Goal: Use online tool/utility: Utilize a website feature to perform a specific function

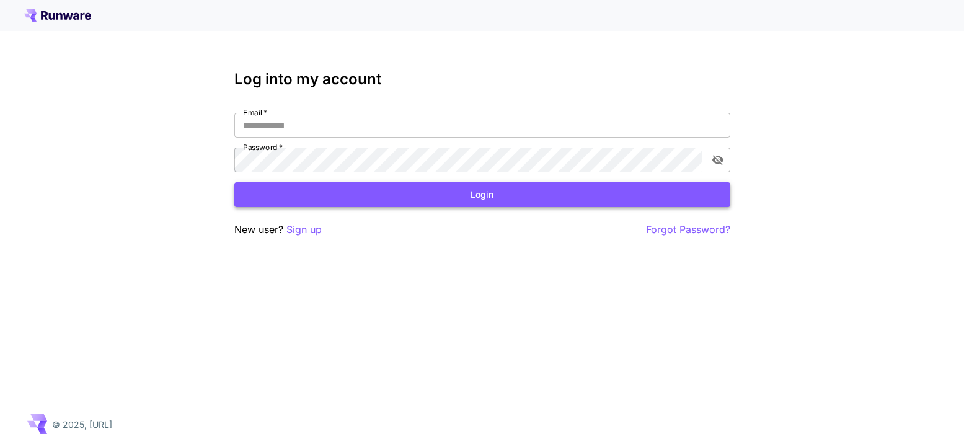
type input "**********"
click at [389, 195] on button "Login" at bounding box center [482, 194] width 496 height 25
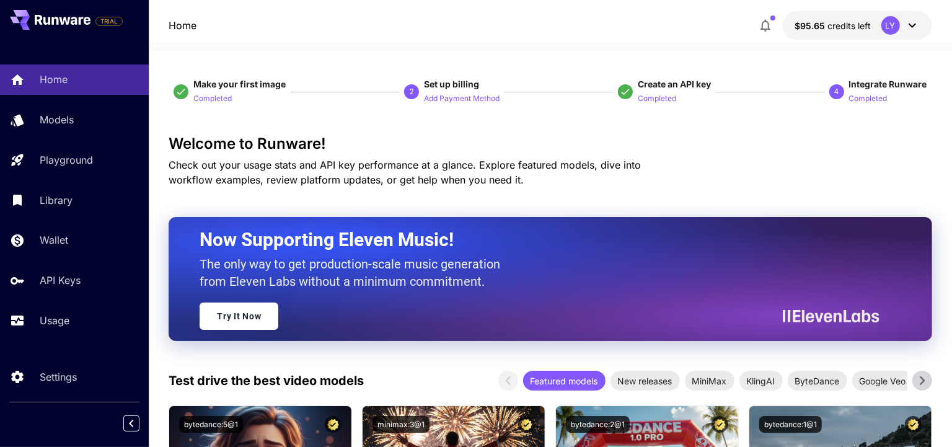
scroll to position [117, 0]
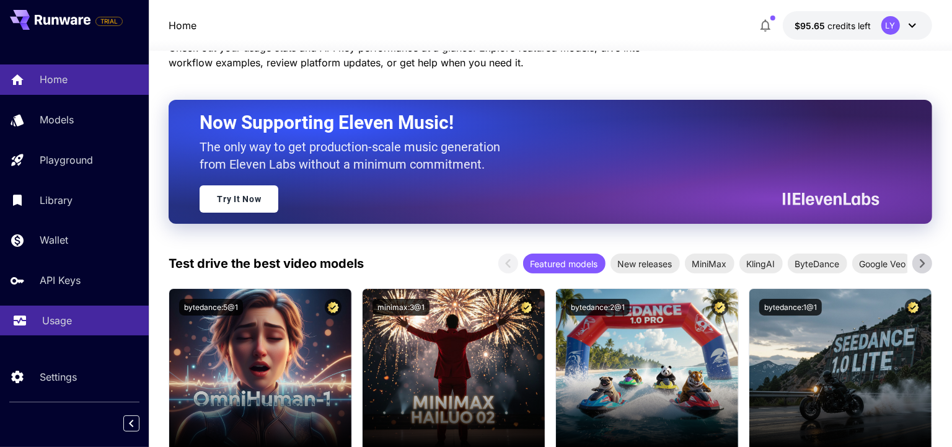
click at [65, 323] on p "Usage" at bounding box center [57, 320] width 30 height 15
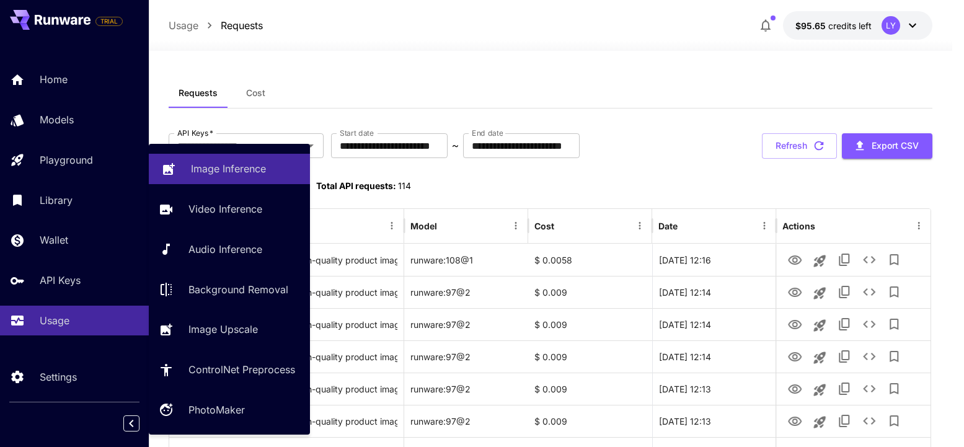
click at [174, 165] on icon at bounding box center [168, 165] width 15 height 15
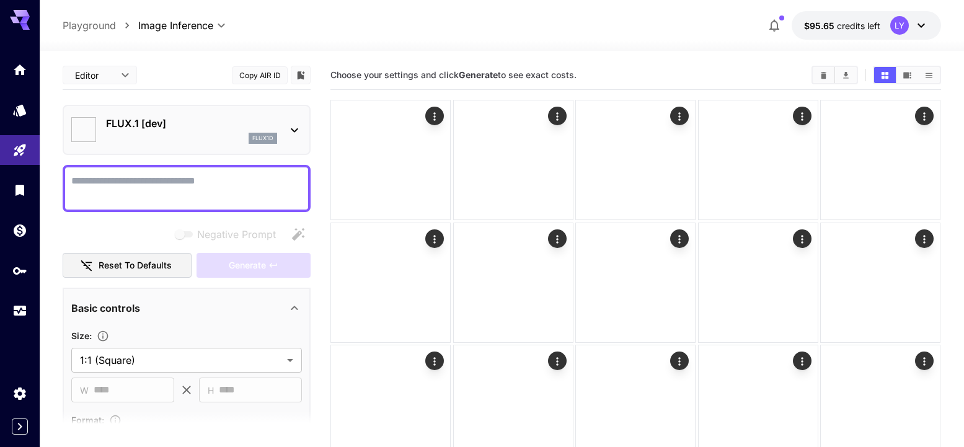
type input "**********"
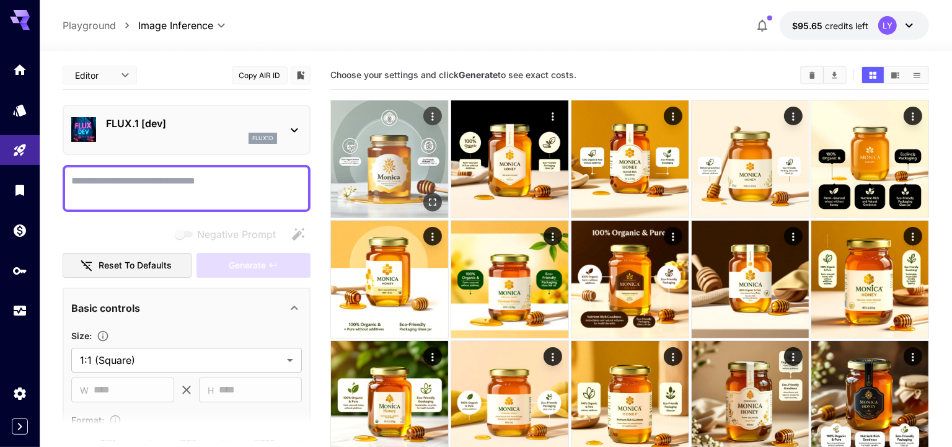
click at [386, 188] on img at bounding box center [389, 158] width 117 height 117
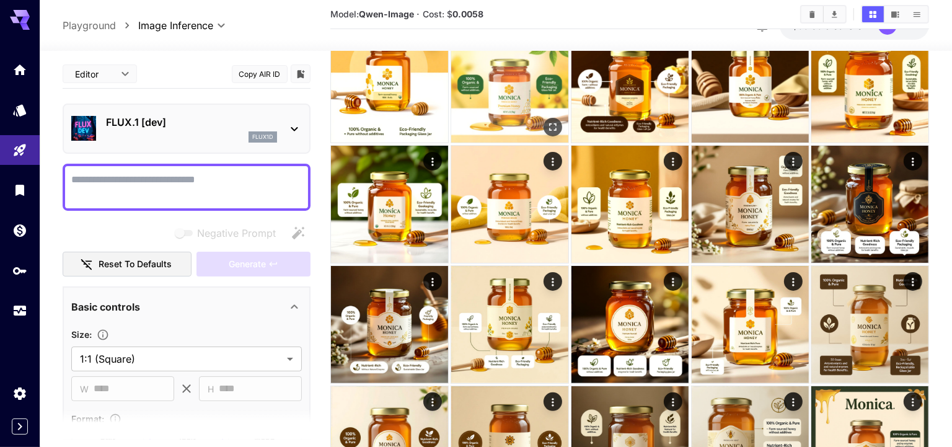
scroll to position [108, 0]
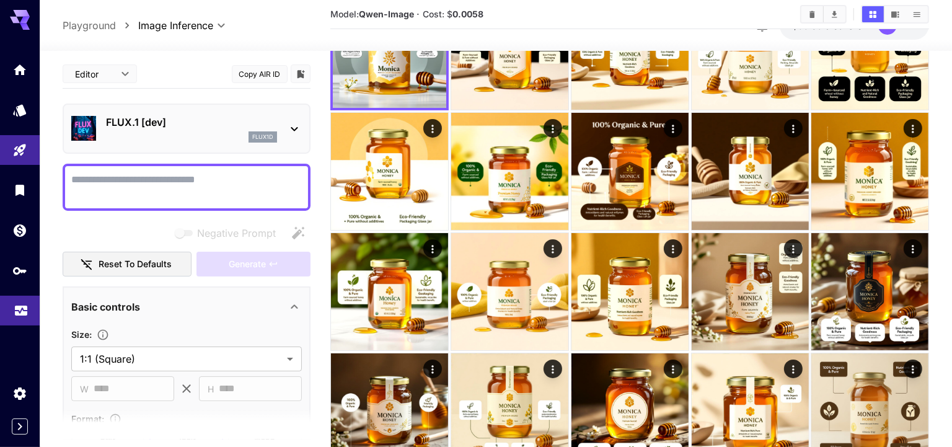
click at [11, 310] on link at bounding box center [20, 311] width 40 height 30
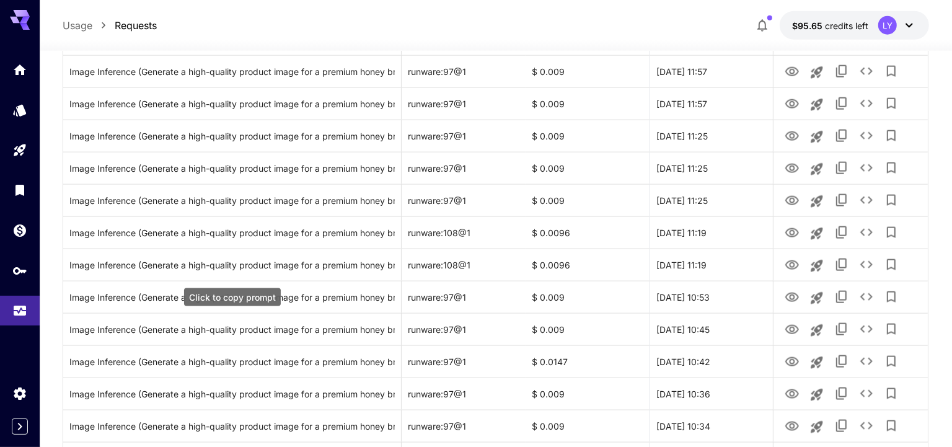
scroll to position [1477, 0]
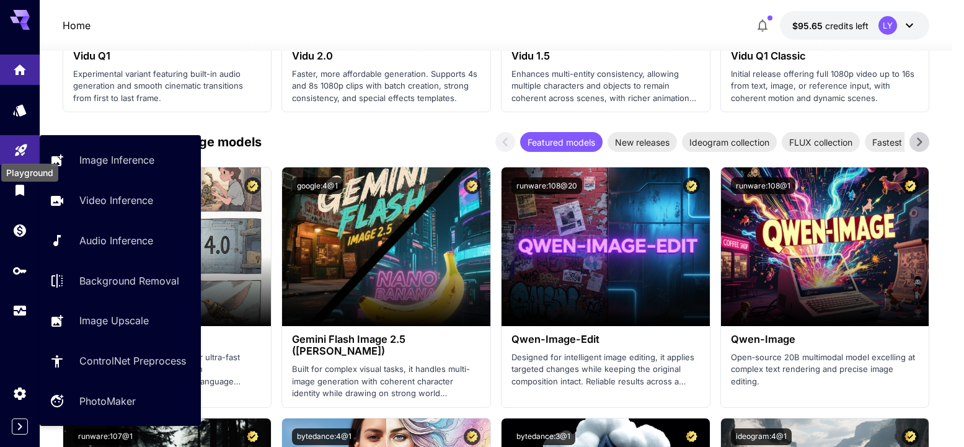
click at [17, 152] on icon "Playground" at bounding box center [21, 147] width 12 height 12
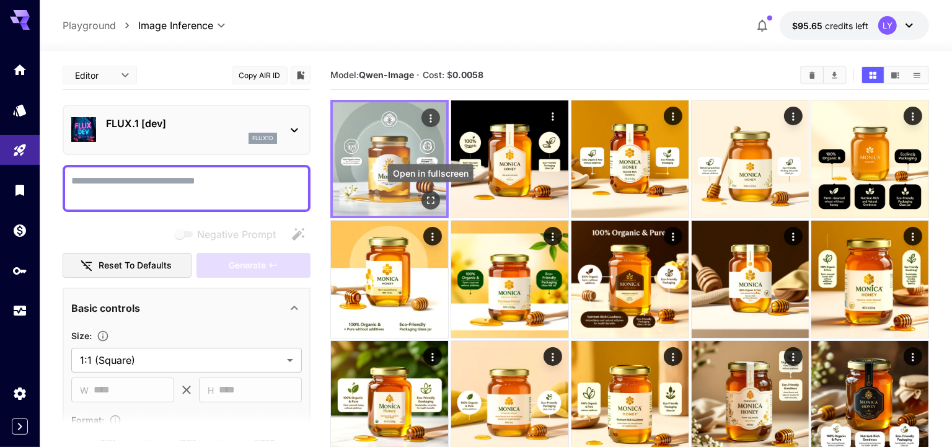
click at [420, 189] on div "Open in fullscreen" at bounding box center [431, 177] width 88 height 28
click at [429, 200] on icon "Open in fullscreen" at bounding box center [431, 200] width 12 height 12
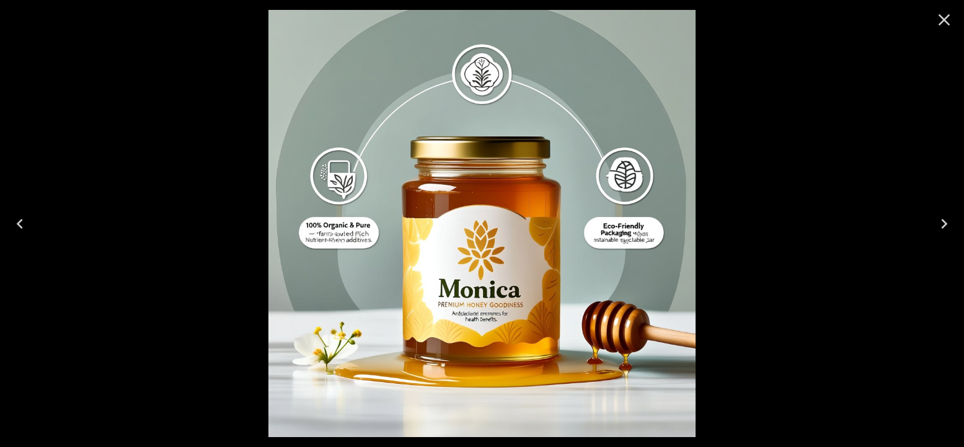
click at [945, 219] on icon "Next" at bounding box center [944, 224] width 20 height 20
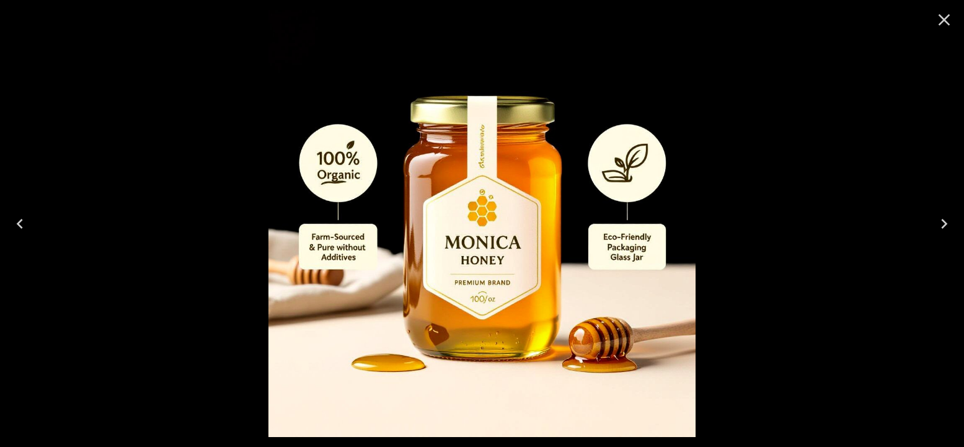
click at [945, 22] on icon "Close" at bounding box center [944, 20] width 20 height 20
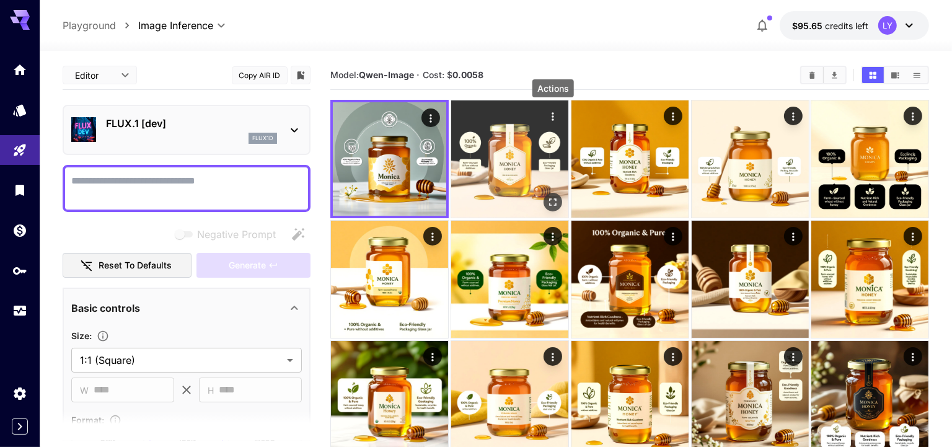
click at [556, 113] on icon "Actions" at bounding box center [552, 116] width 12 height 12
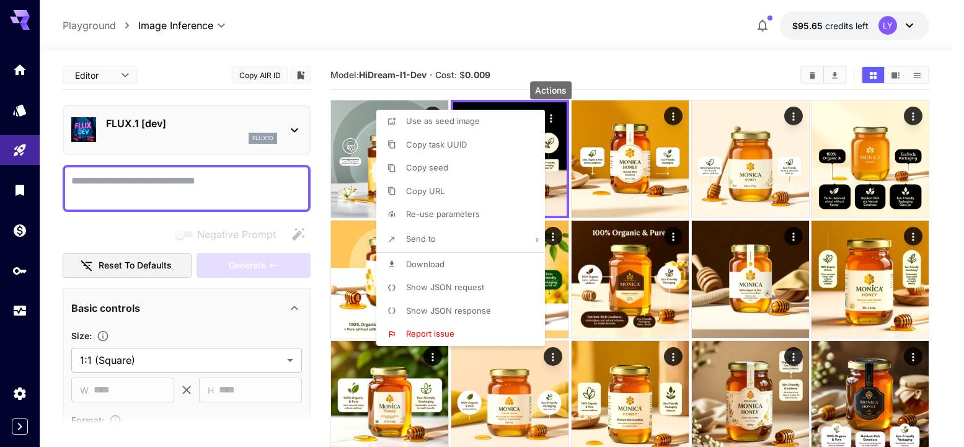
click at [450, 283] on span "Show JSON request" at bounding box center [445, 287] width 78 height 10
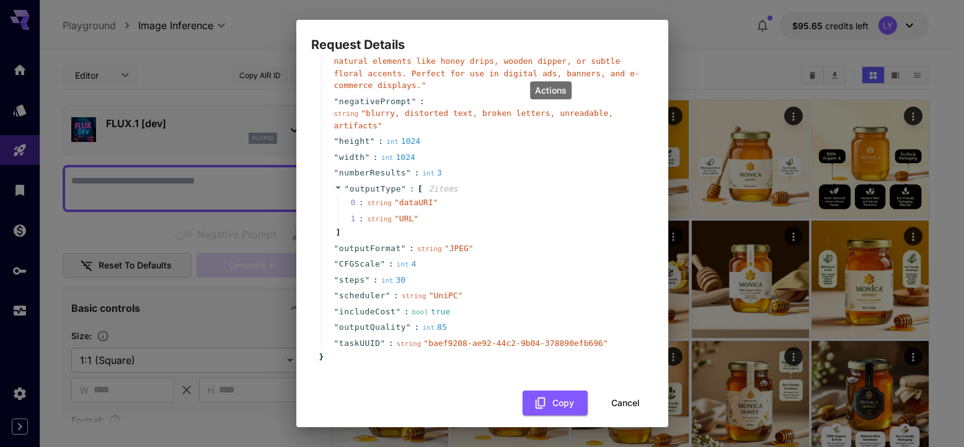
scroll to position [210, 0]
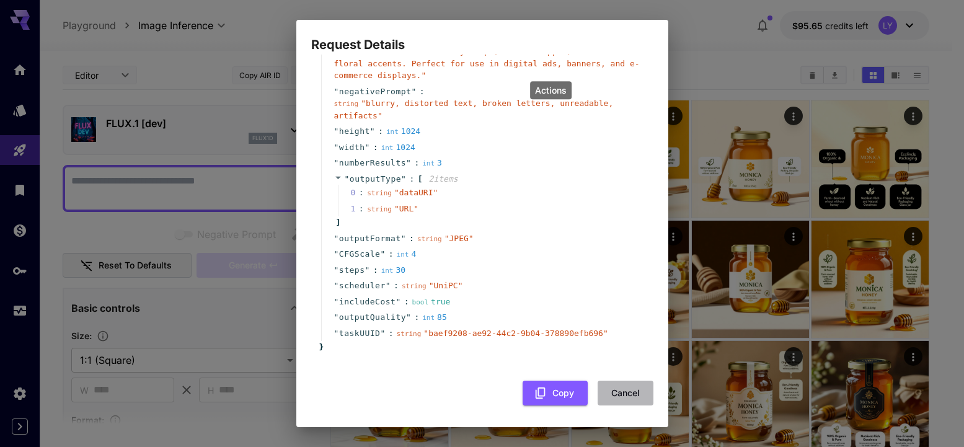
click at [626, 393] on button "Cancel" at bounding box center [625, 393] width 56 height 25
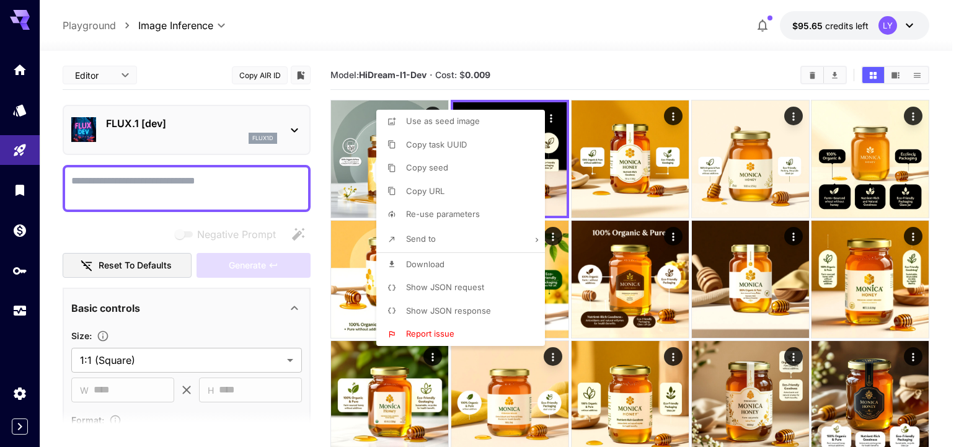
click at [772, 179] on div at bounding box center [482, 223] width 964 height 447
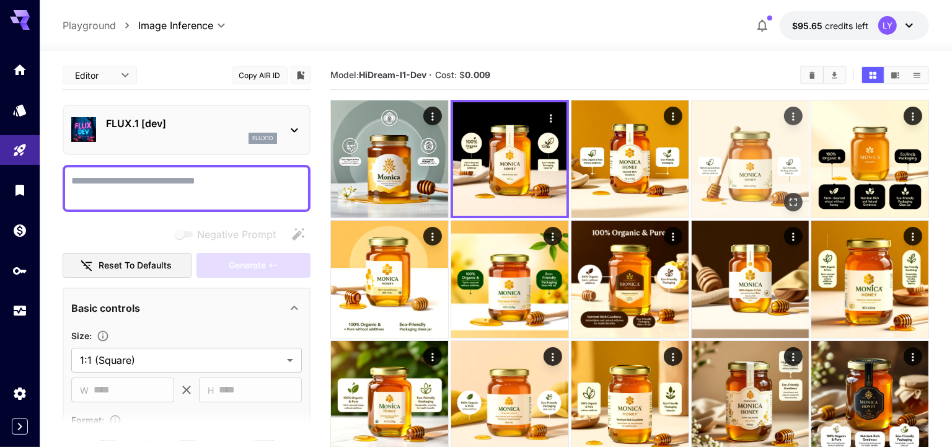
click at [749, 160] on img at bounding box center [750, 158] width 117 height 117
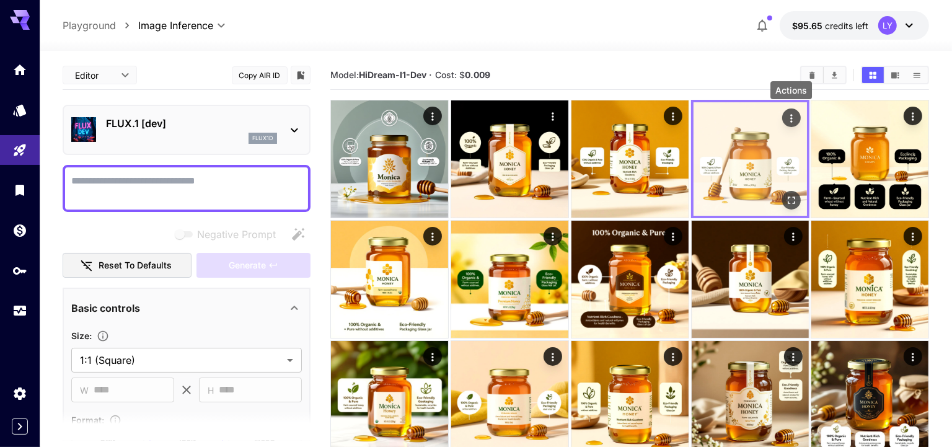
click at [796, 115] on icon "Actions" at bounding box center [791, 118] width 12 height 12
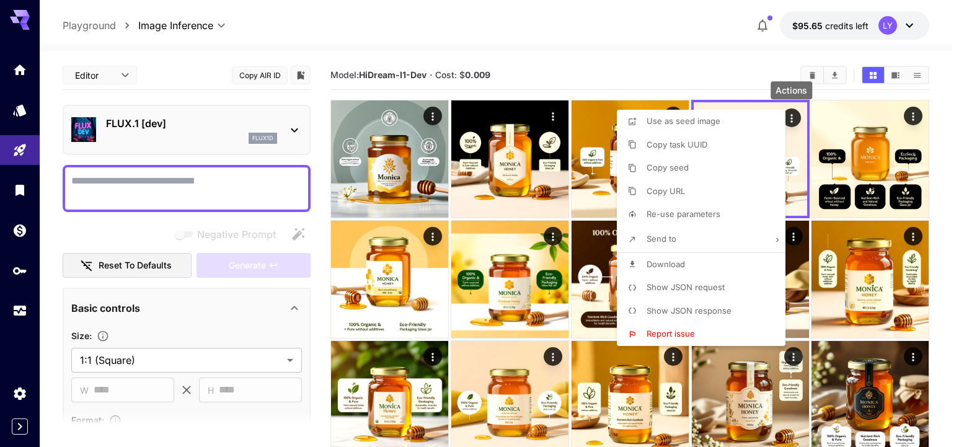
click at [699, 289] on span "Show JSON request" at bounding box center [685, 287] width 78 height 10
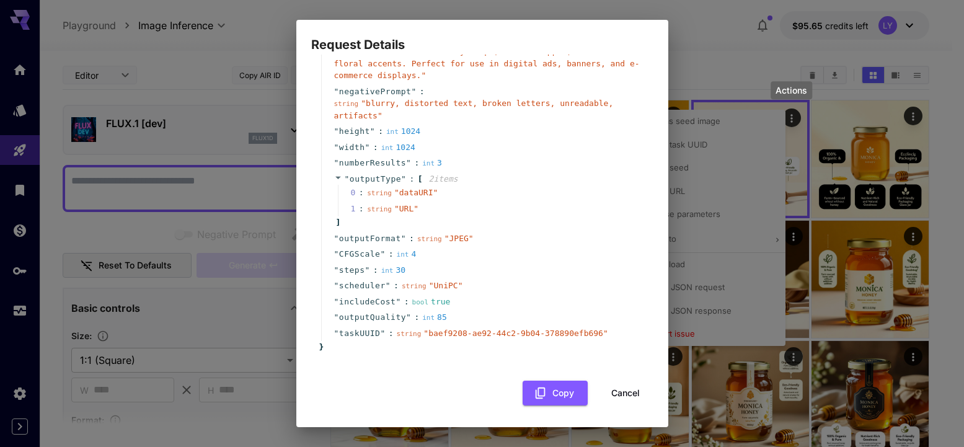
click at [621, 393] on button "Cancel" at bounding box center [625, 393] width 56 height 25
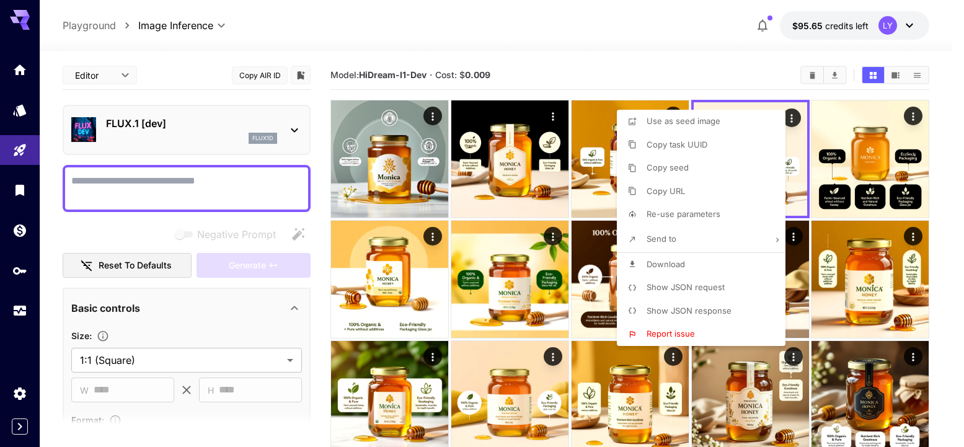
click at [865, 187] on div at bounding box center [482, 223] width 964 height 447
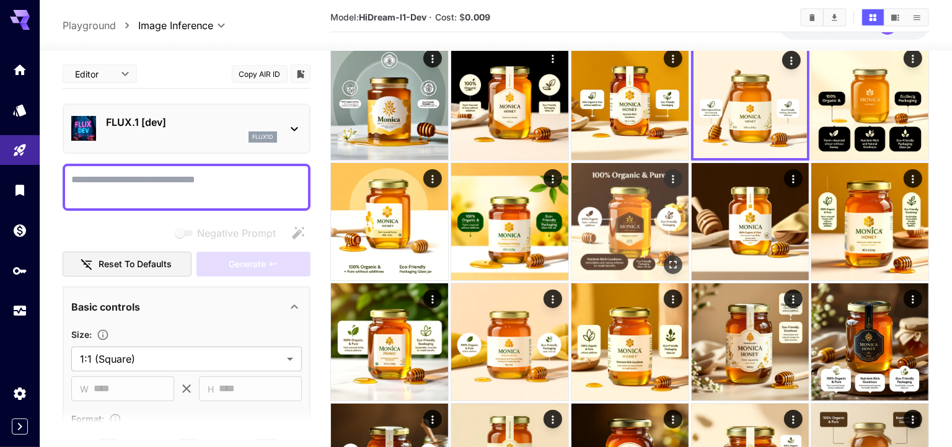
scroll to position [151, 0]
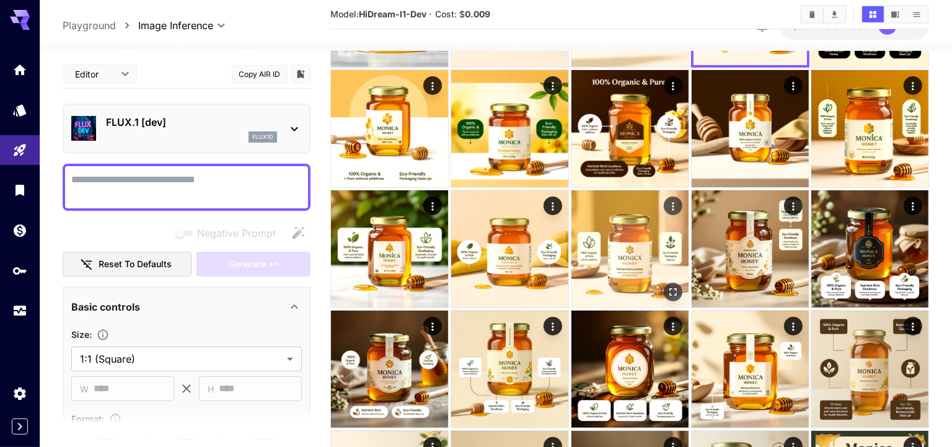
click at [646, 258] on img at bounding box center [629, 248] width 117 height 117
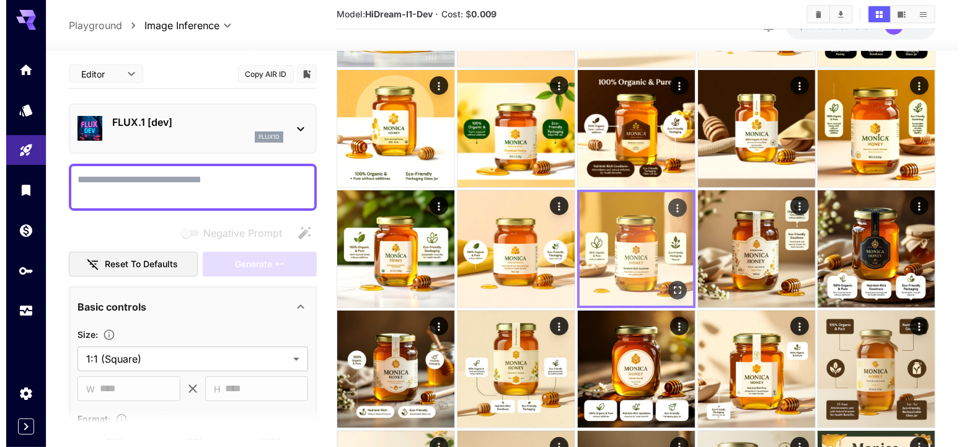
scroll to position [0, 0]
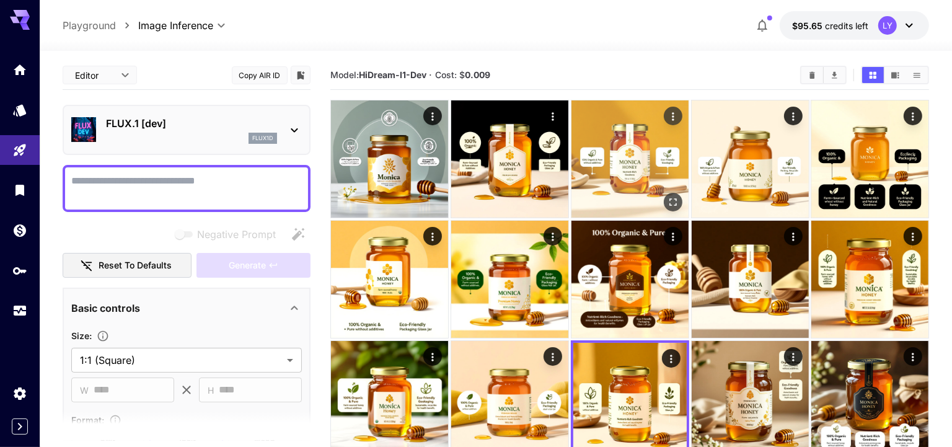
click at [632, 185] on img at bounding box center [629, 158] width 117 height 117
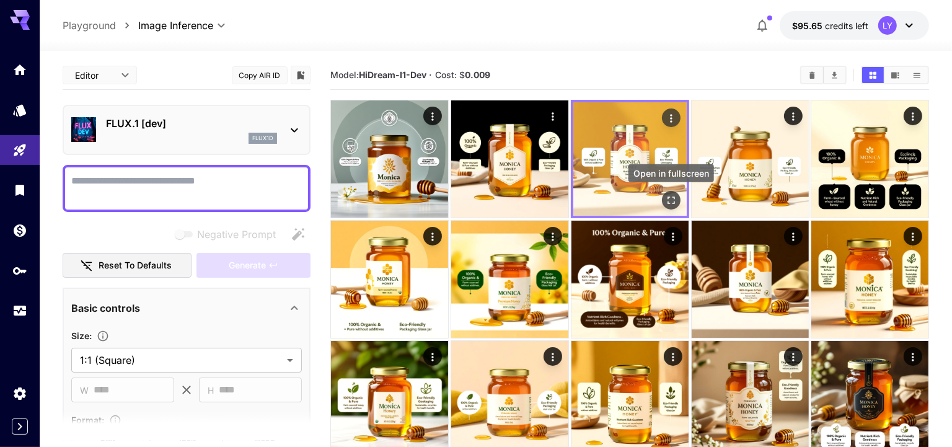
click at [674, 199] on icon "Open in fullscreen" at bounding box center [670, 200] width 12 height 12
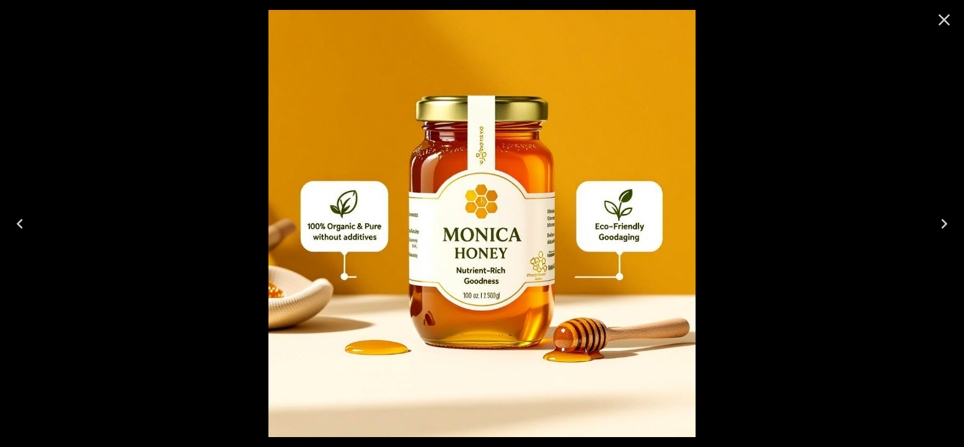
click at [941, 226] on icon "Next" at bounding box center [944, 224] width 20 height 20
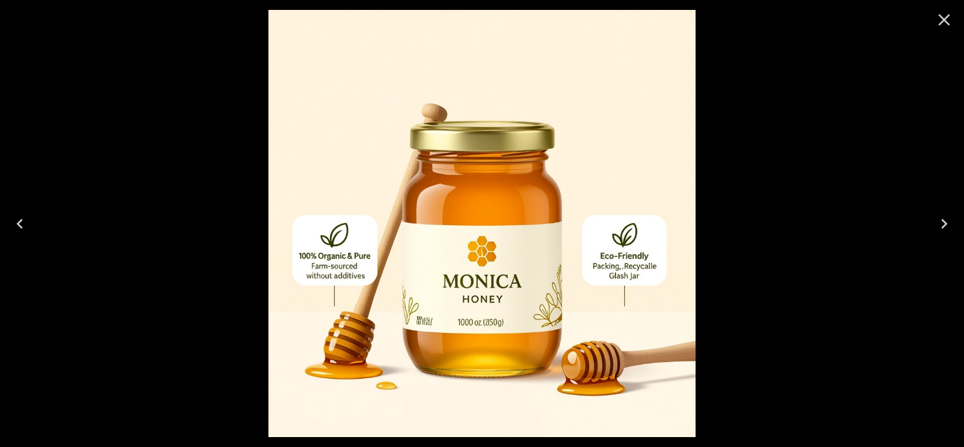
click at [943, 20] on icon "Close" at bounding box center [944, 20] width 12 height 12
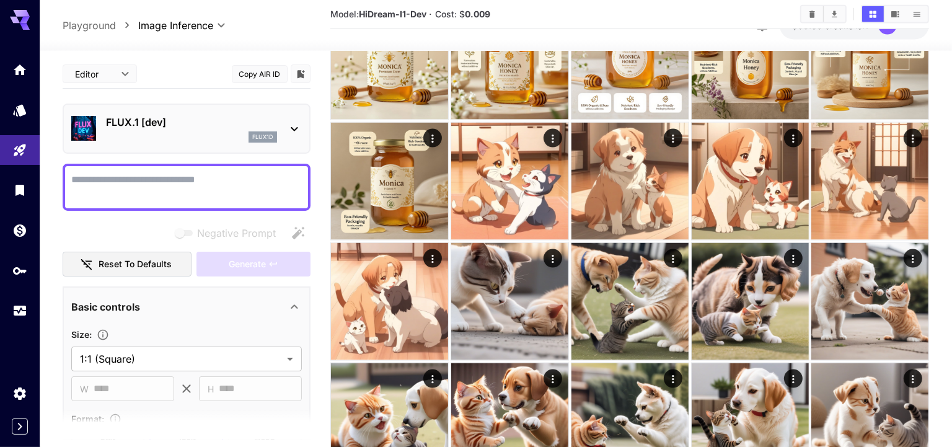
scroll to position [1420, 0]
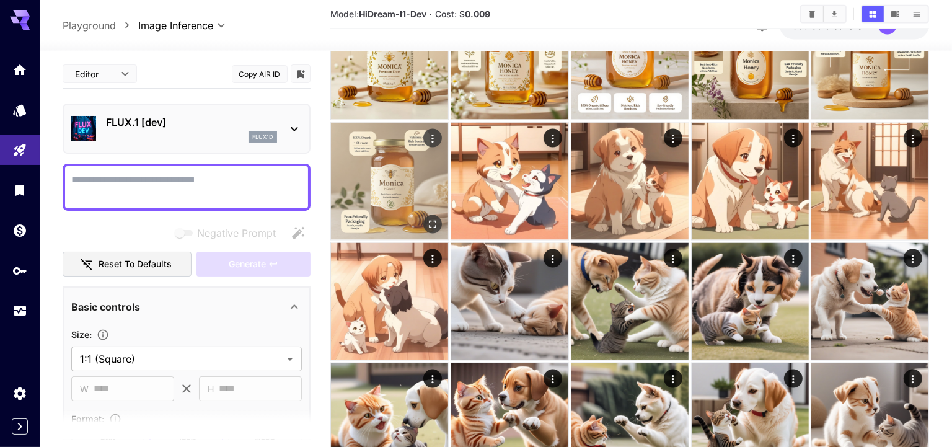
click at [381, 175] on img at bounding box center [389, 181] width 117 height 117
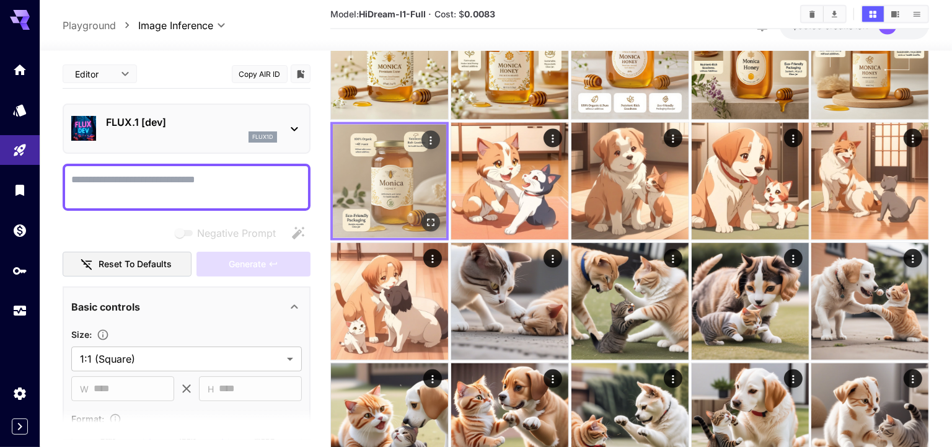
click at [428, 219] on icon "Open in fullscreen" at bounding box center [430, 222] width 7 height 7
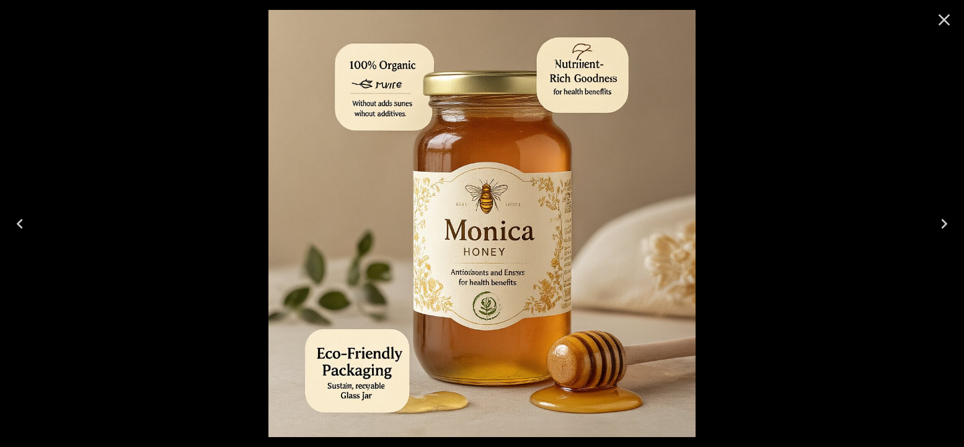
click at [25, 222] on icon "Previous" at bounding box center [20, 224] width 20 height 20
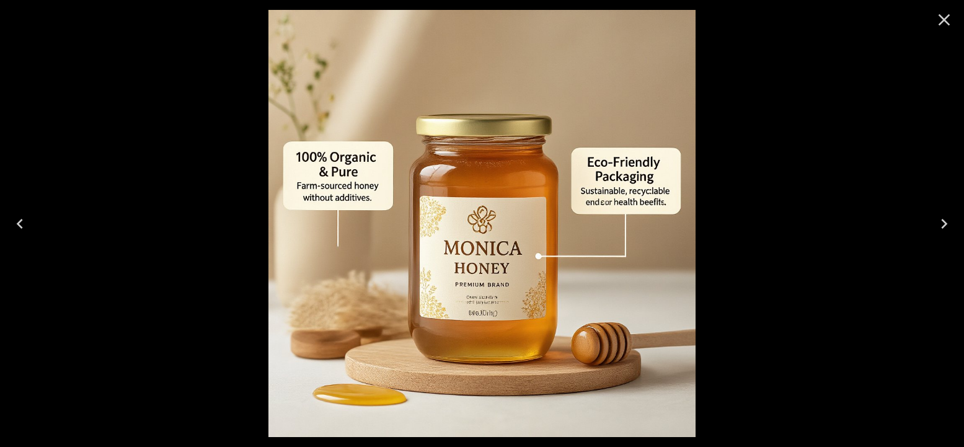
click at [24, 223] on icon "Previous" at bounding box center [20, 224] width 20 height 20
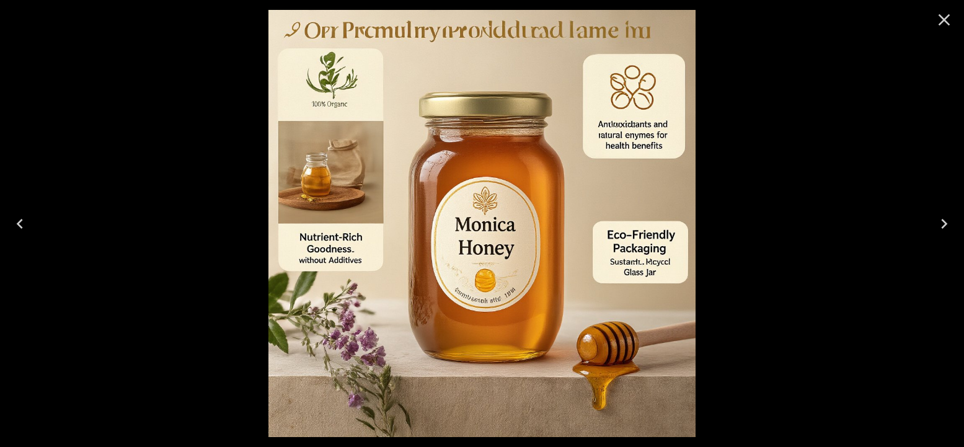
click at [24, 223] on icon "Previous" at bounding box center [20, 224] width 20 height 20
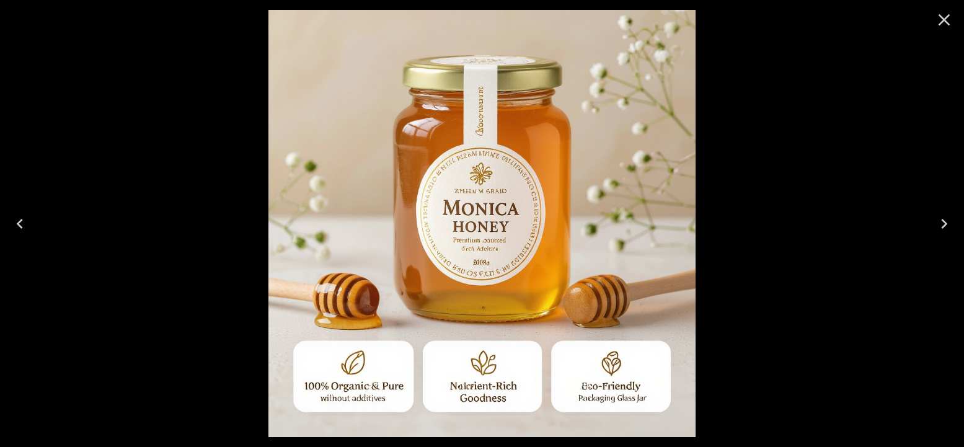
click at [24, 223] on icon "Previous" at bounding box center [20, 224] width 20 height 20
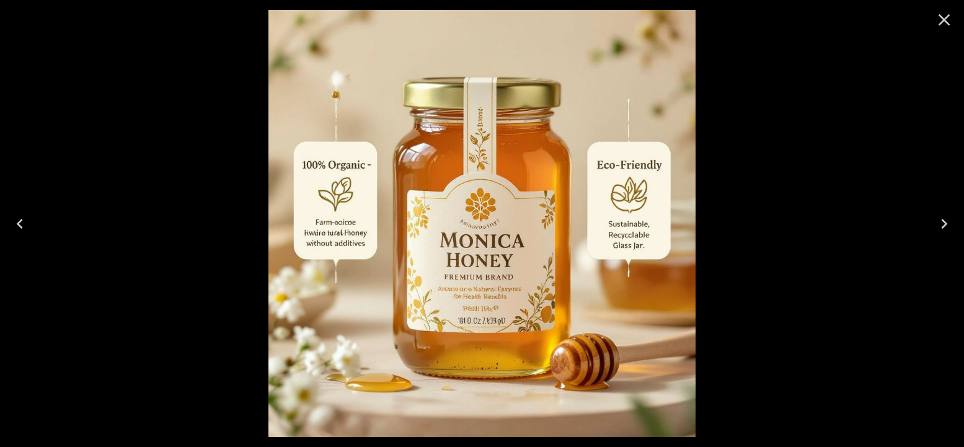
click at [24, 223] on icon "Previous" at bounding box center [20, 224] width 20 height 20
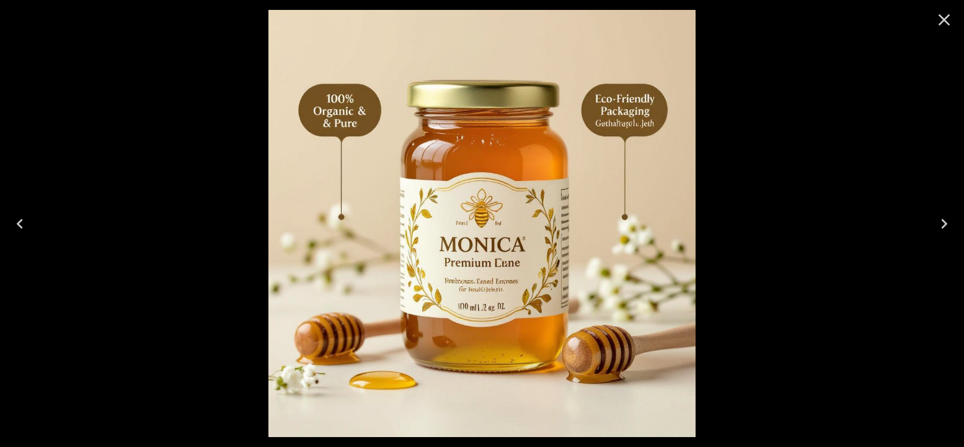
click at [24, 223] on icon "Previous" at bounding box center [20, 224] width 20 height 20
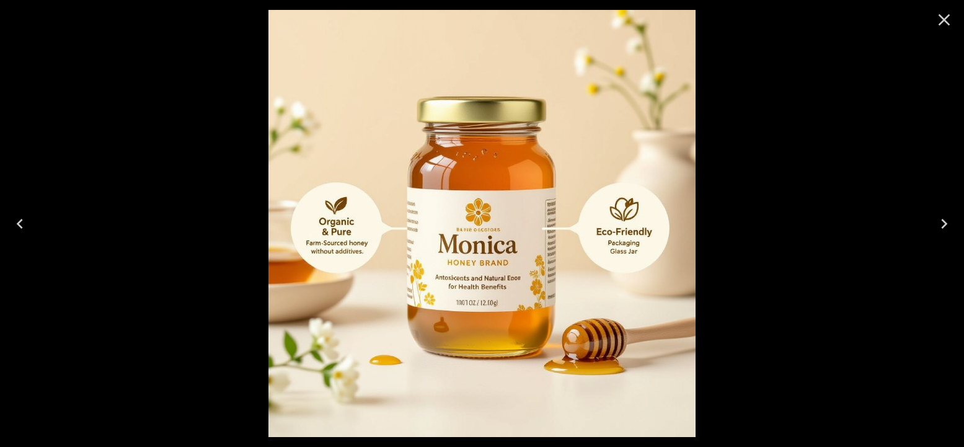
click at [23, 224] on icon "Previous" at bounding box center [20, 224] width 20 height 20
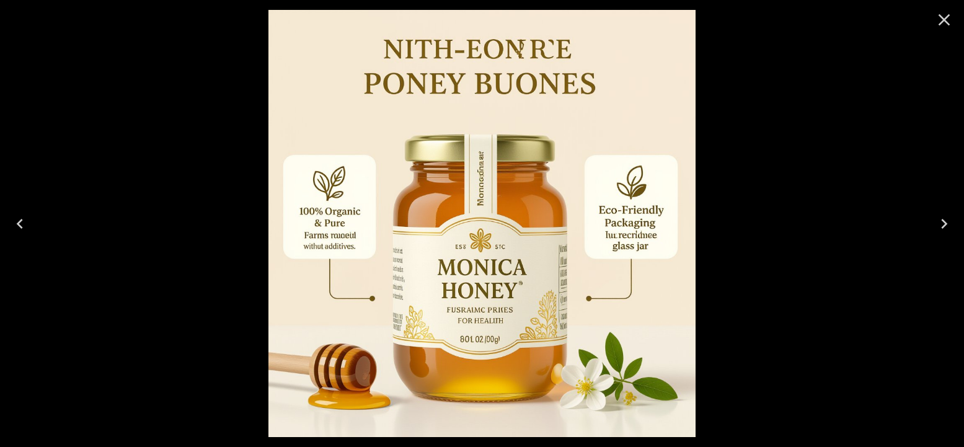
click at [23, 224] on icon "Previous" at bounding box center [20, 224] width 20 height 20
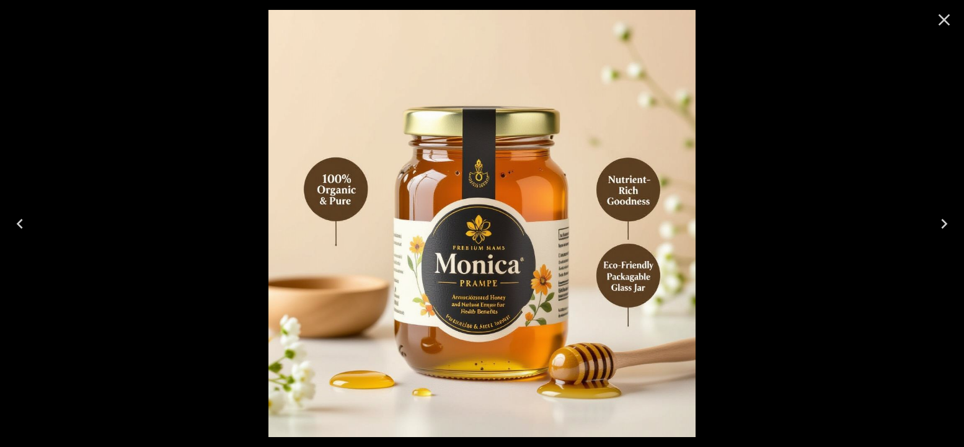
click at [23, 224] on icon "Previous" at bounding box center [20, 224] width 20 height 20
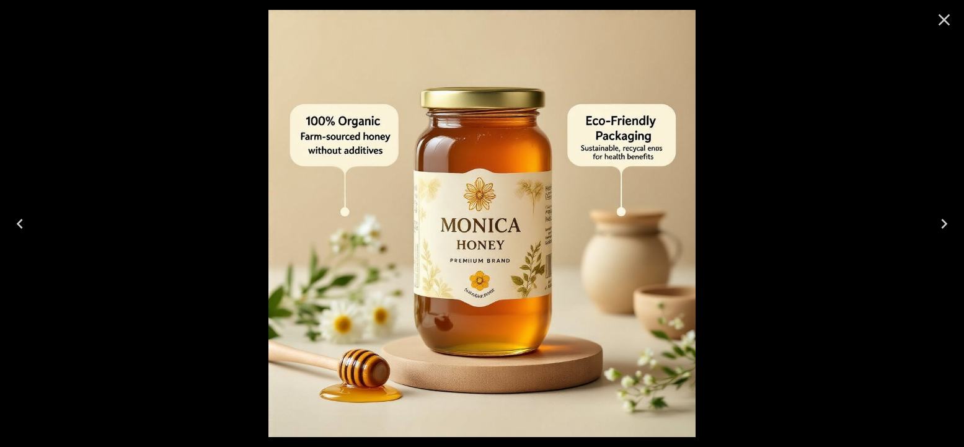
click at [23, 224] on icon "Previous" at bounding box center [20, 224] width 20 height 20
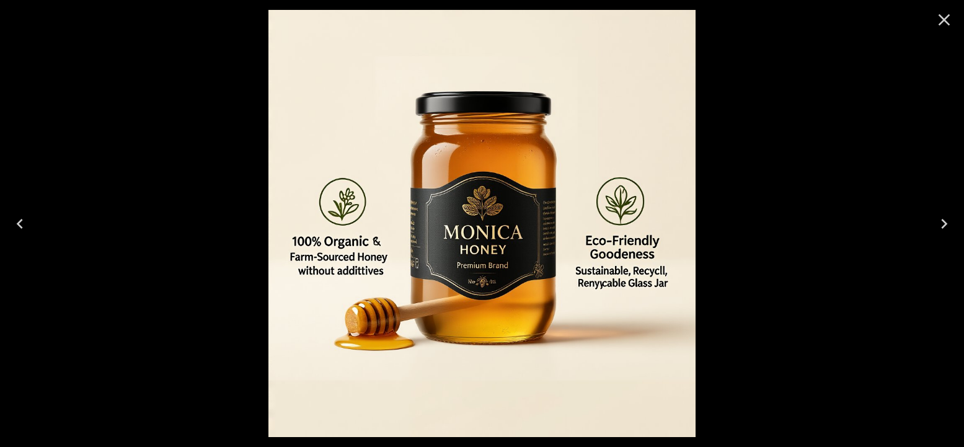
click at [23, 224] on icon "Previous" at bounding box center [20, 224] width 20 height 20
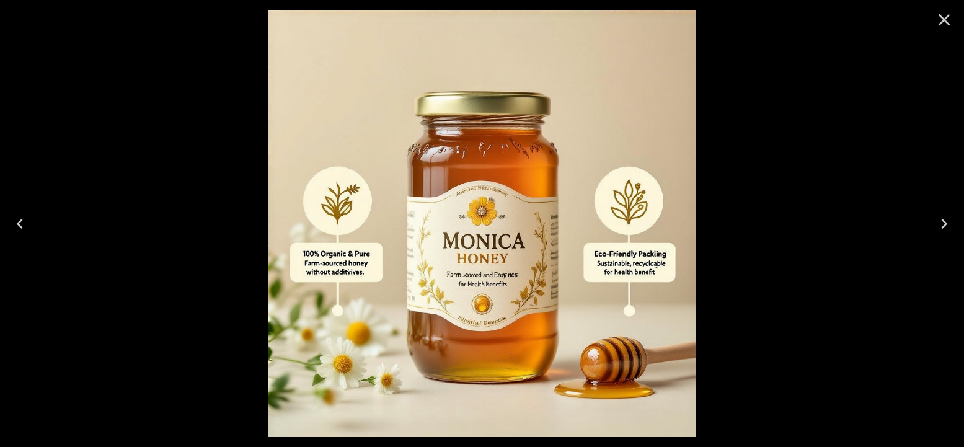
click at [23, 224] on icon "Previous" at bounding box center [20, 224] width 20 height 20
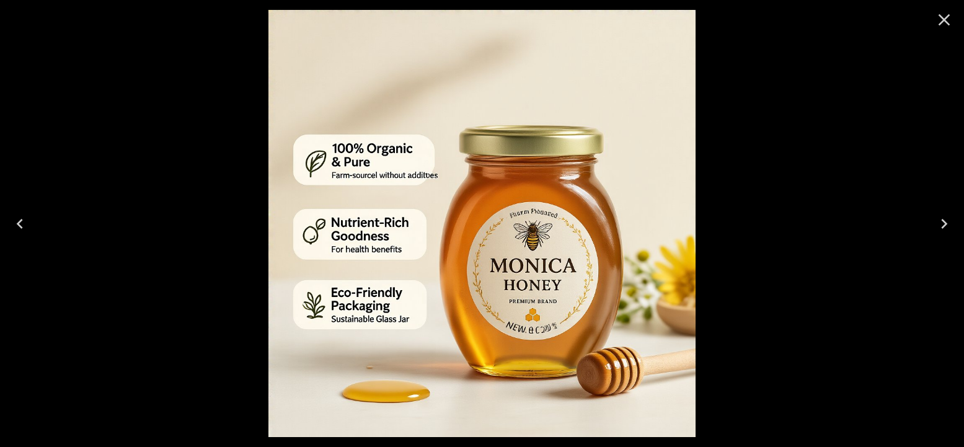
click at [951, 17] on icon "Close" at bounding box center [944, 20] width 20 height 20
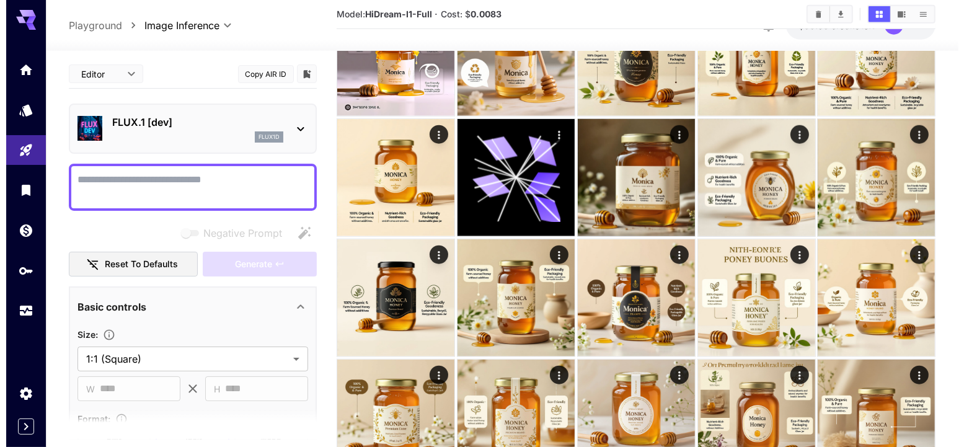
scroll to position [1049, 0]
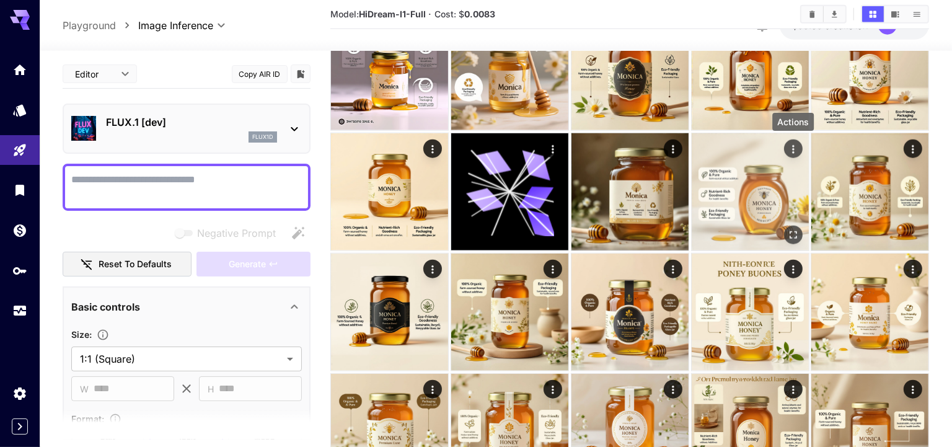
click at [791, 145] on icon "Actions" at bounding box center [792, 149] width 12 height 12
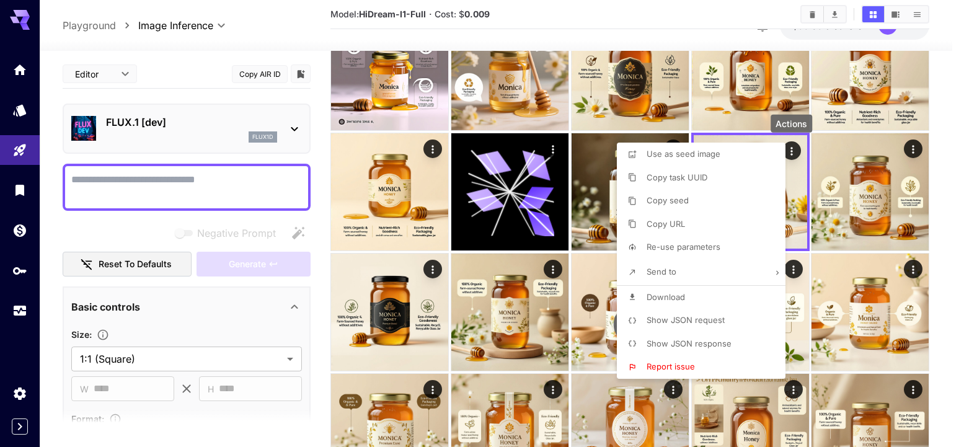
click at [697, 317] on span "Show JSON request" at bounding box center [685, 320] width 78 height 10
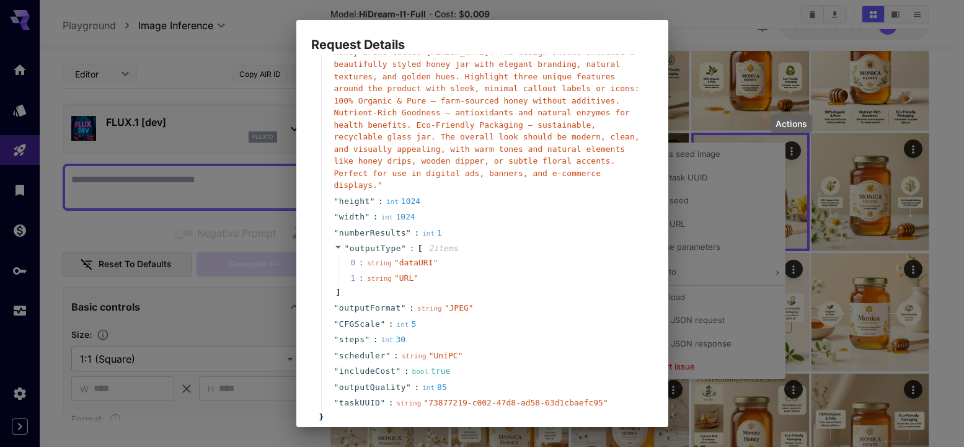
scroll to position [101, 0]
click at [803, 193] on div "Request Details { 14 item s " taskType " : string " imageInference " " model " …" at bounding box center [482, 223] width 964 height 447
click at [791, 154] on div "Request Details { 14 item s " taskType " : string " imageInference " " model " …" at bounding box center [482, 223] width 964 height 447
click at [710, 74] on div "Request Details { 14 item s " taskType " : string " imageInference " " model " …" at bounding box center [482, 223] width 964 height 447
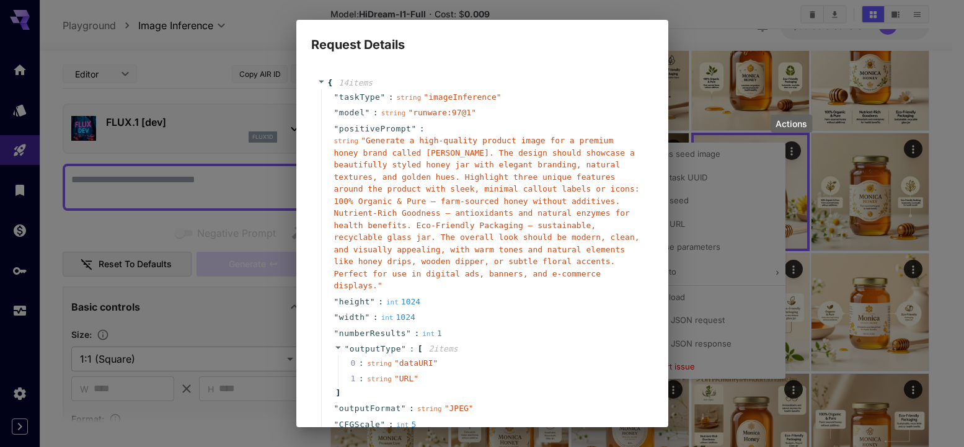
scroll to position [101, 0]
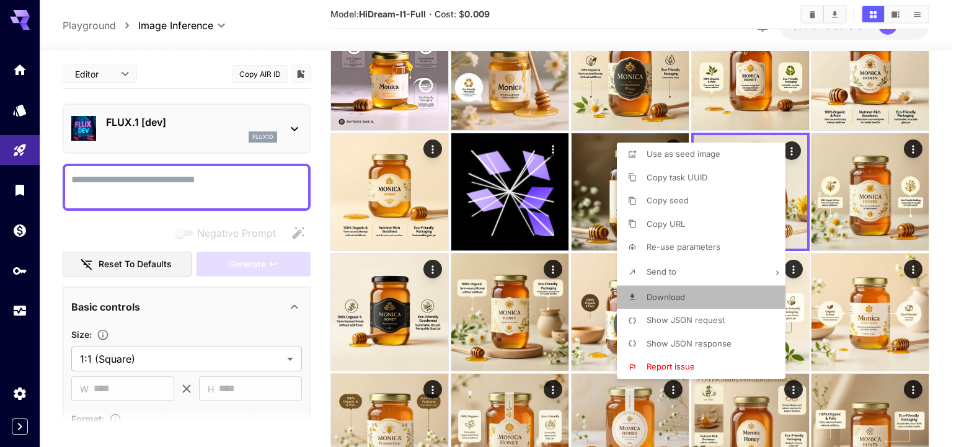
click at [710, 294] on li "Download" at bounding box center [705, 298] width 176 height 24
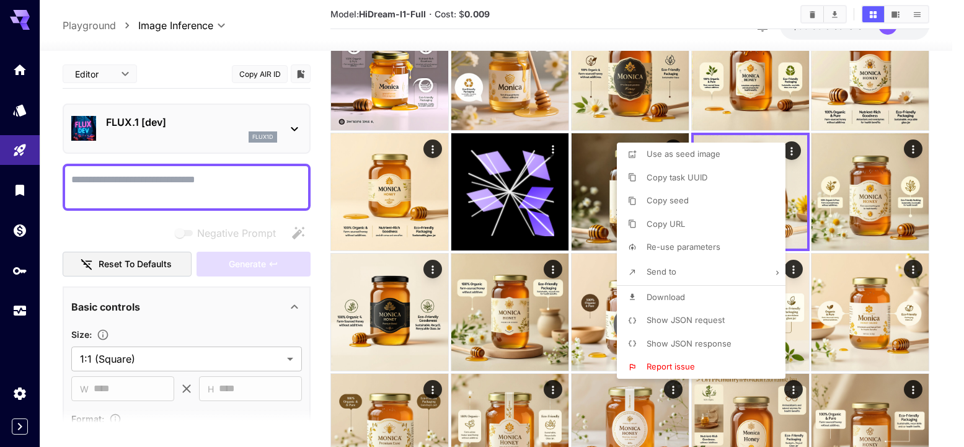
click at [797, 185] on div at bounding box center [482, 223] width 964 height 447
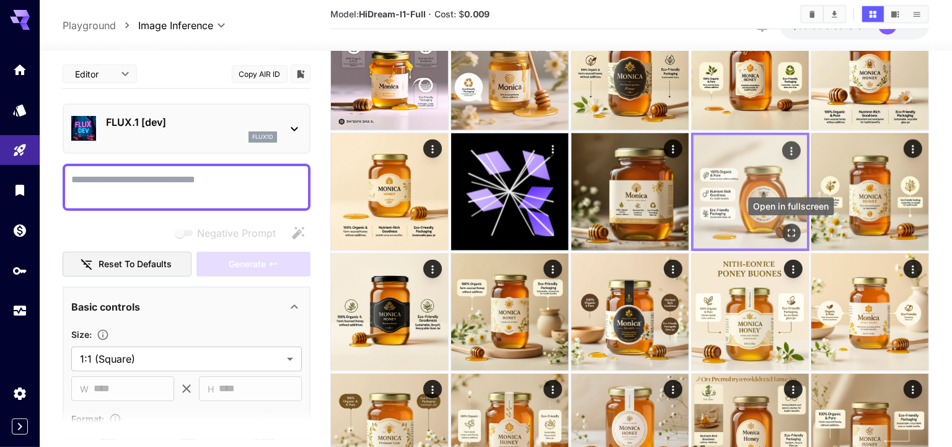
click at [788, 229] on icon "Open in fullscreen" at bounding box center [790, 232] width 7 height 7
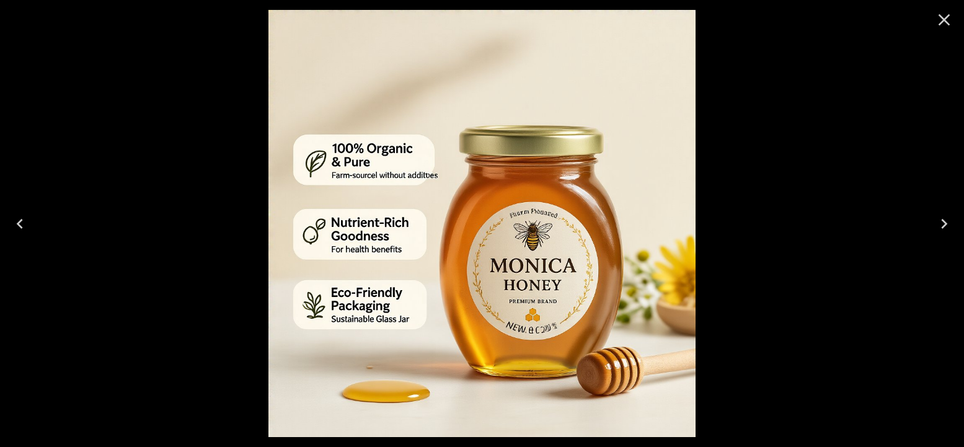
click at [15, 224] on icon "Previous" at bounding box center [20, 224] width 20 height 20
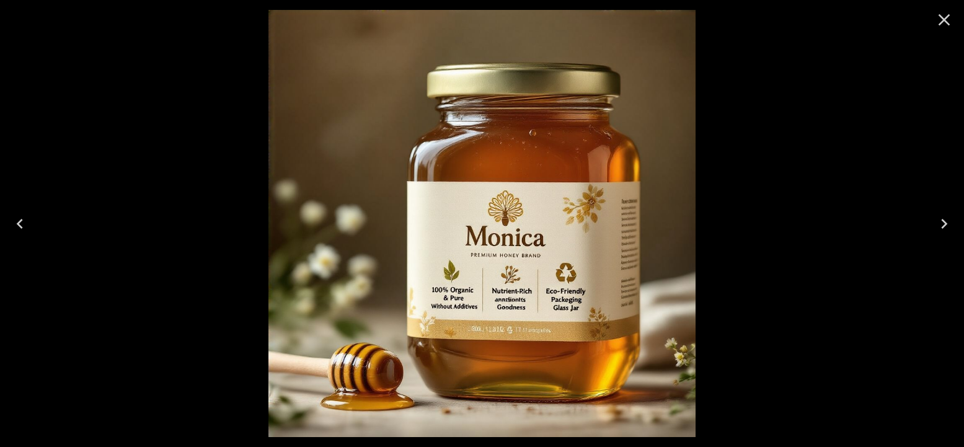
click at [15, 224] on icon "Previous" at bounding box center [20, 224] width 20 height 20
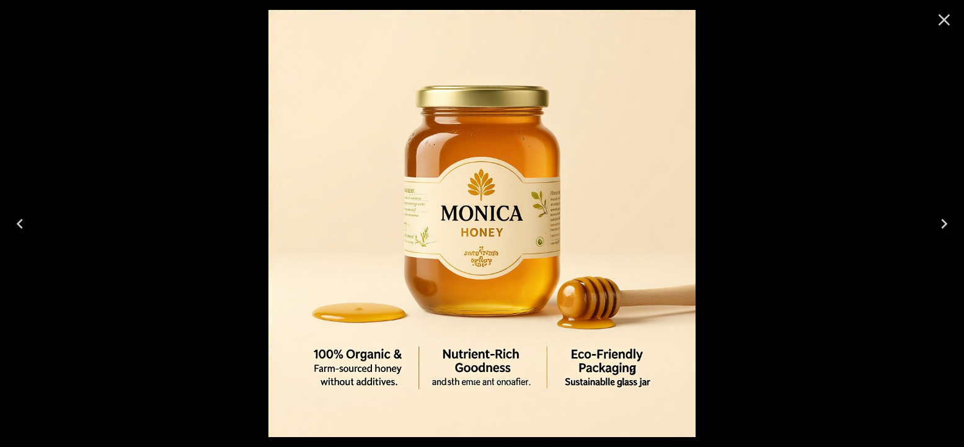
click at [15, 224] on icon "Previous" at bounding box center [20, 224] width 20 height 20
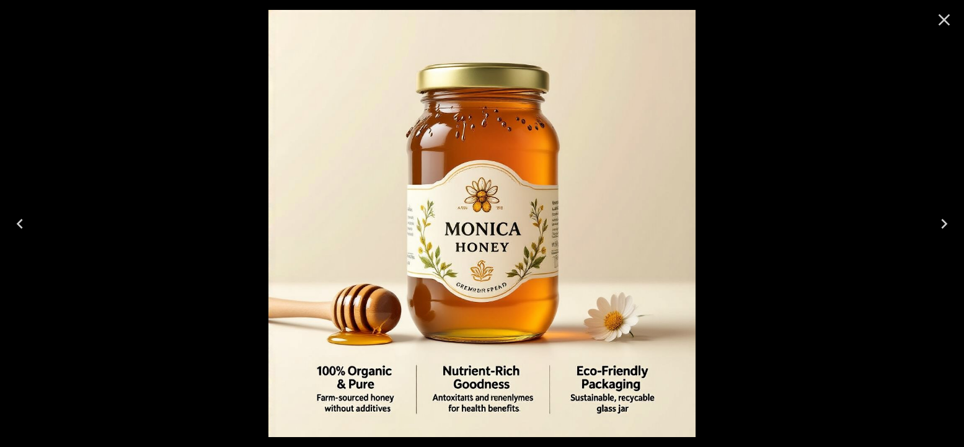
click at [15, 224] on icon "Previous" at bounding box center [20, 224] width 20 height 20
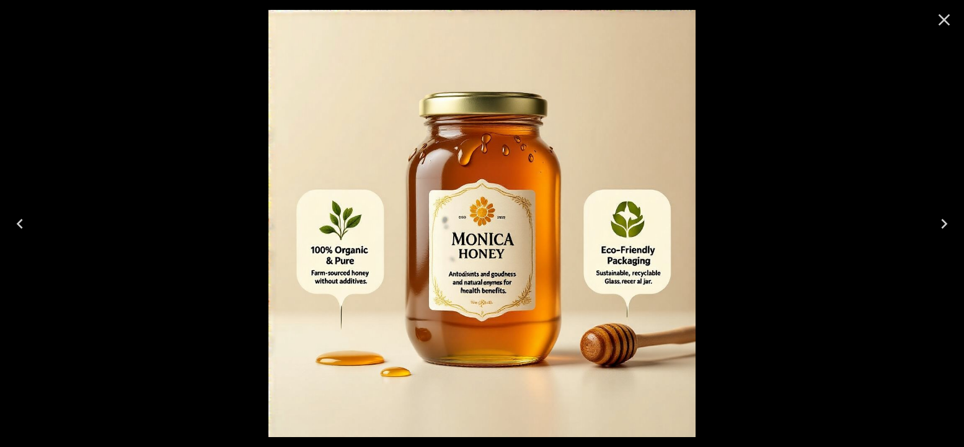
click at [15, 224] on icon "Previous" at bounding box center [20, 224] width 20 height 20
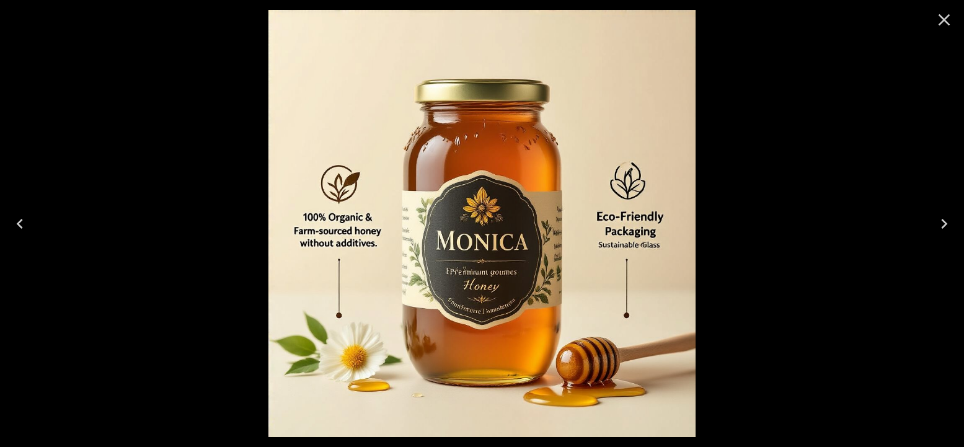
click at [15, 224] on icon "Previous" at bounding box center [20, 224] width 20 height 20
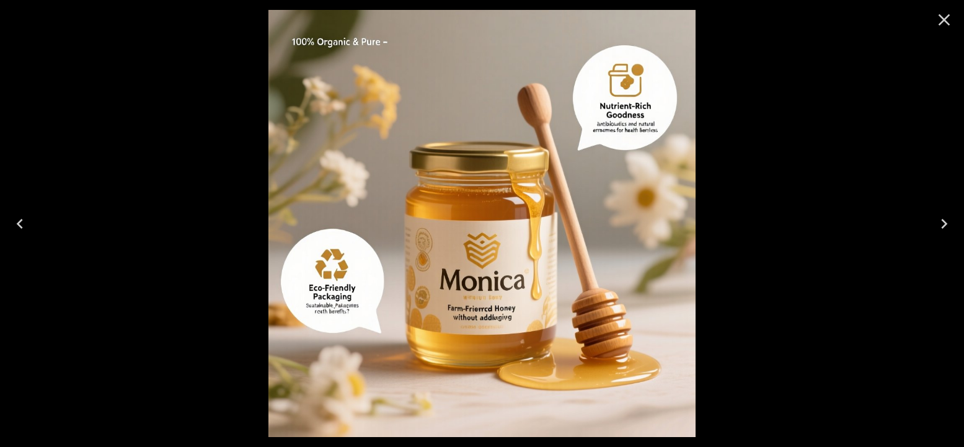
click at [15, 224] on icon "Previous" at bounding box center [20, 224] width 20 height 20
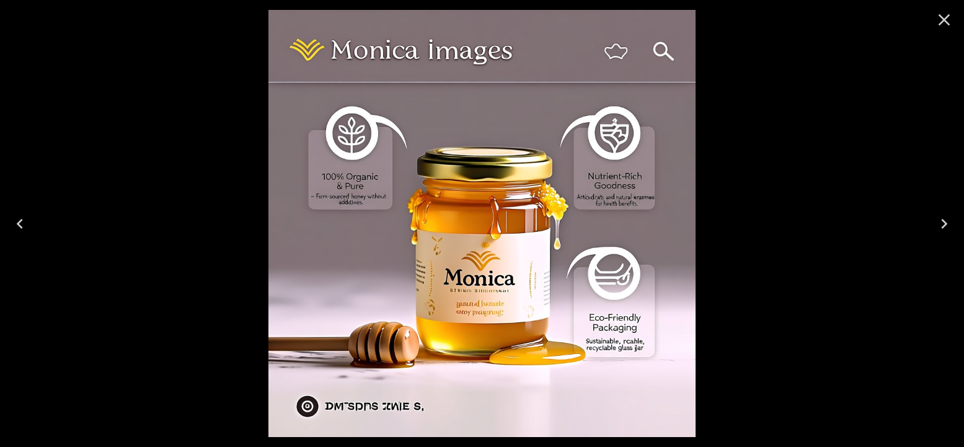
click at [15, 224] on icon "Previous" at bounding box center [20, 224] width 20 height 20
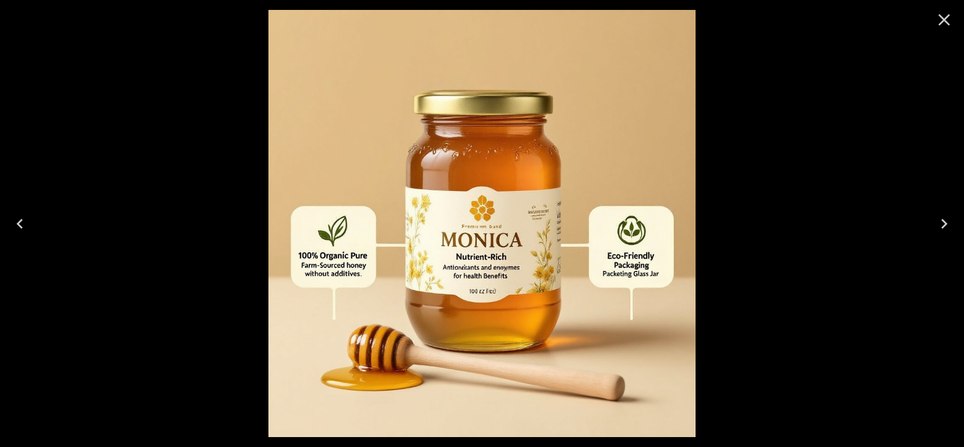
click at [15, 224] on icon "Previous" at bounding box center [20, 224] width 20 height 20
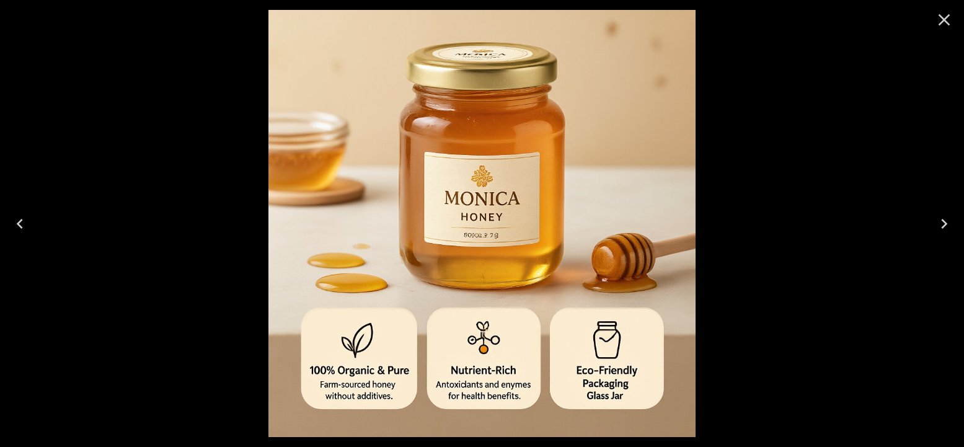
click at [945, 17] on icon "Close" at bounding box center [944, 20] width 12 height 12
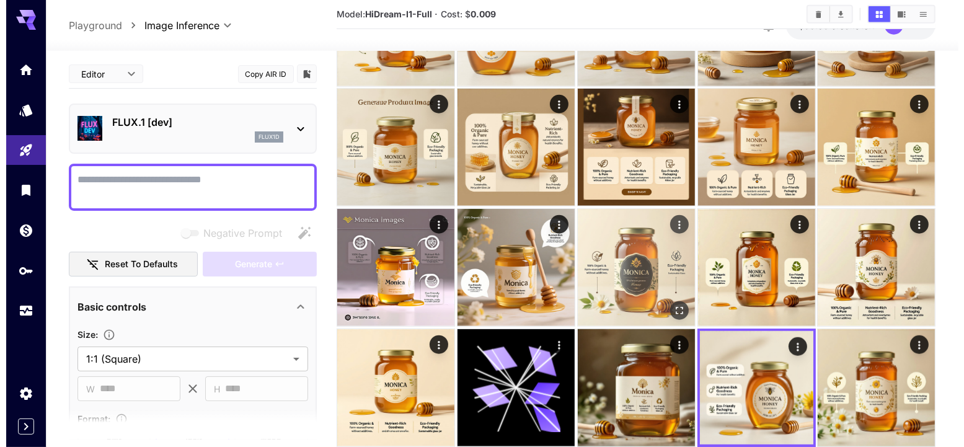
scroll to position [852, 0]
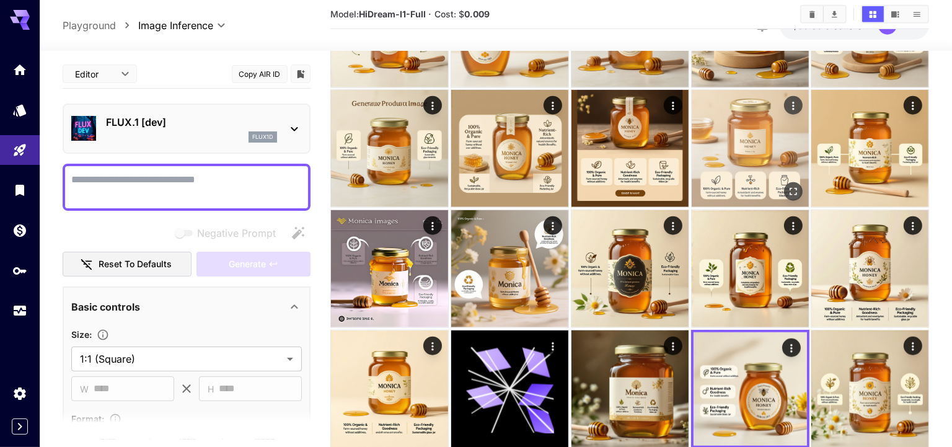
click at [747, 156] on img at bounding box center [750, 148] width 117 height 117
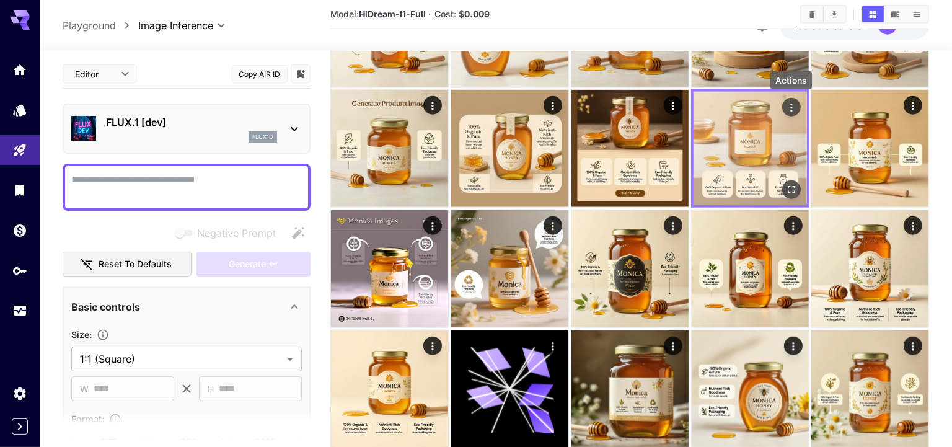
click at [792, 103] on icon "Actions" at bounding box center [791, 108] width 12 height 12
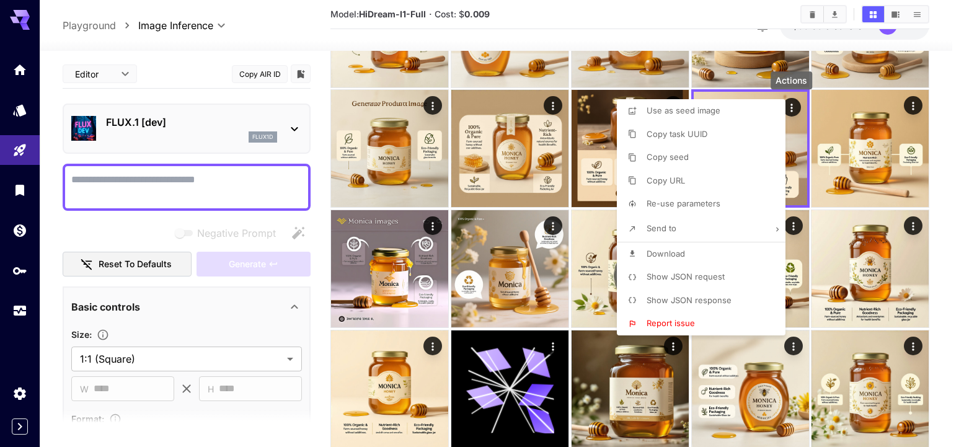
click at [705, 276] on span "Show JSON request" at bounding box center [685, 276] width 78 height 10
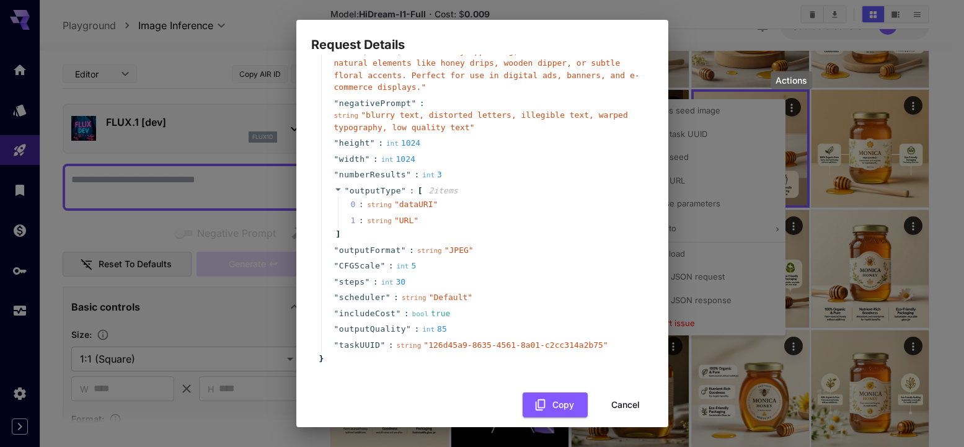
scroll to position [210, 0]
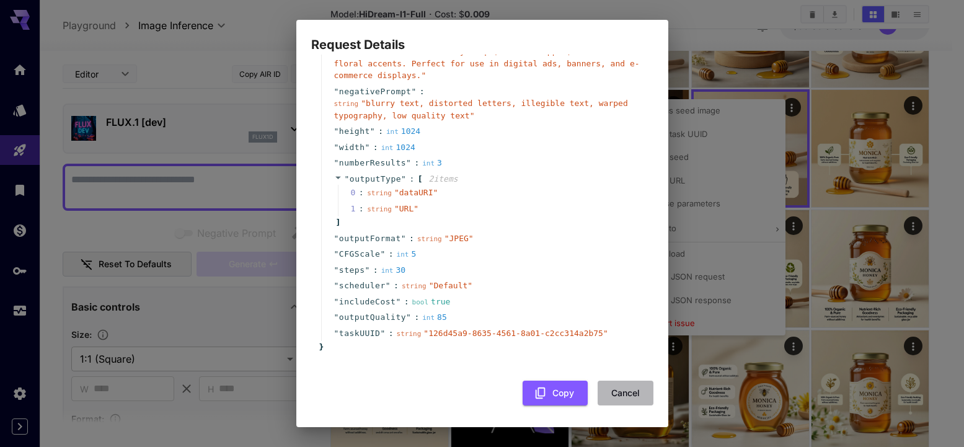
click at [607, 387] on button "Cancel" at bounding box center [625, 393] width 56 height 25
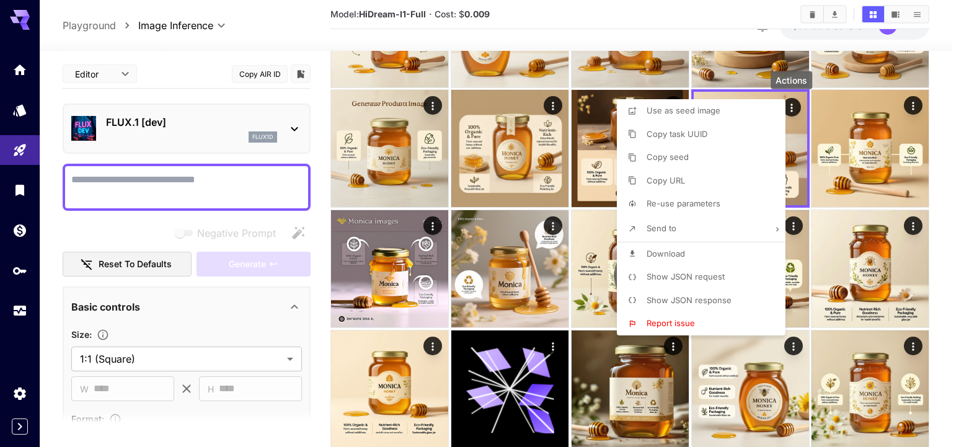
click at [798, 132] on div at bounding box center [482, 223] width 964 height 447
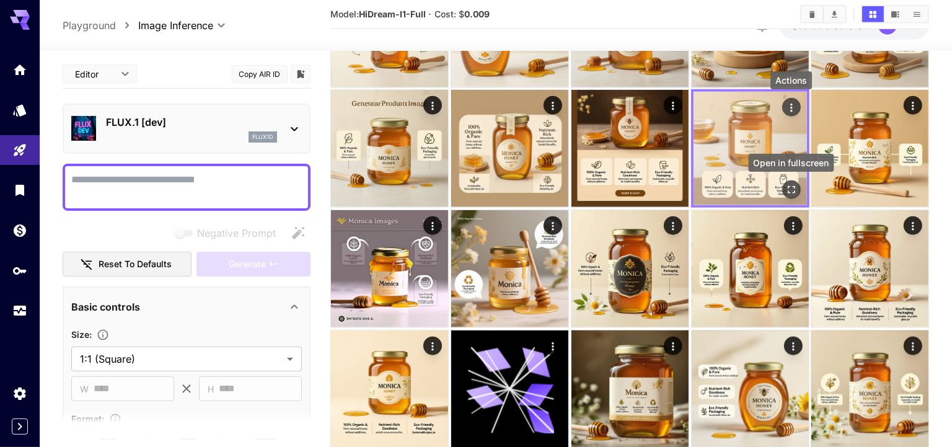
click at [795, 191] on icon "Open in fullscreen" at bounding box center [790, 189] width 7 height 7
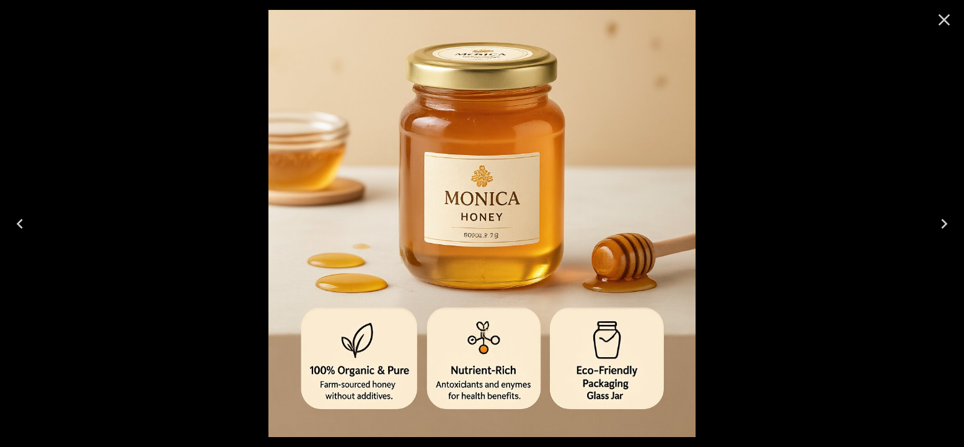
click at [25, 221] on icon "Previous" at bounding box center [20, 224] width 20 height 20
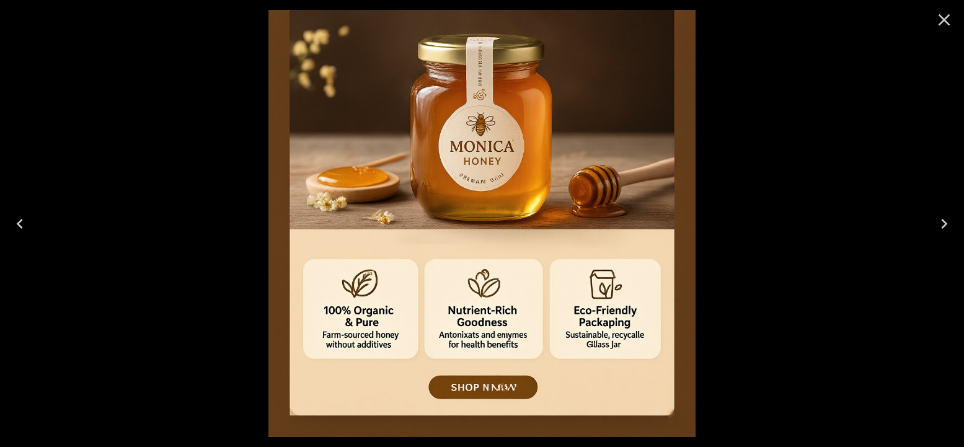
click at [25, 221] on icon "Previous" at bounding box center [20, 224] width 20 height 20
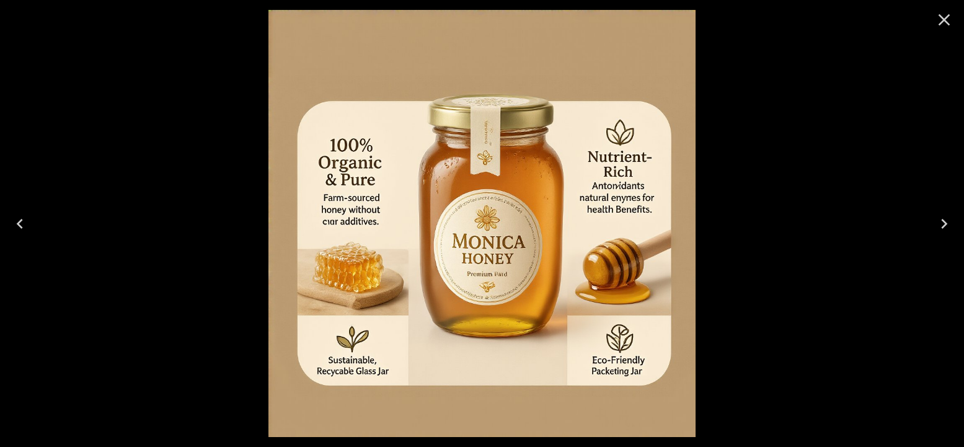
click at [25, 221] on icon "Previous" at bounding box center [20, 224] width 20 height 20
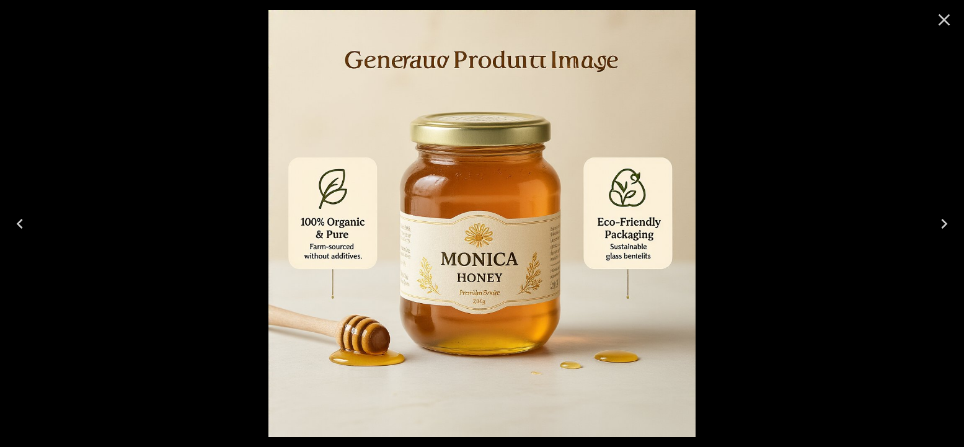
click at [25, 221] on icon "Previous" at bounding box center [20, 224] width 20 height 20
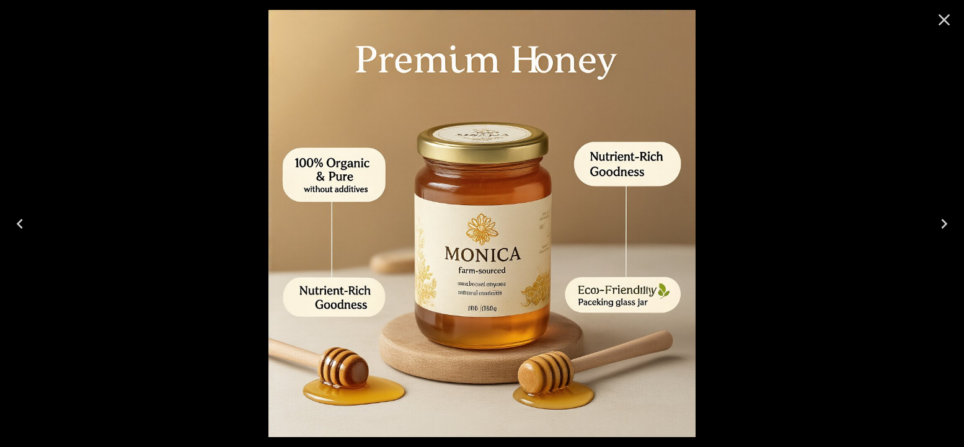
click at [25, 221] on icon "Previous" at bounding box center [20, 224] width 20 height 20
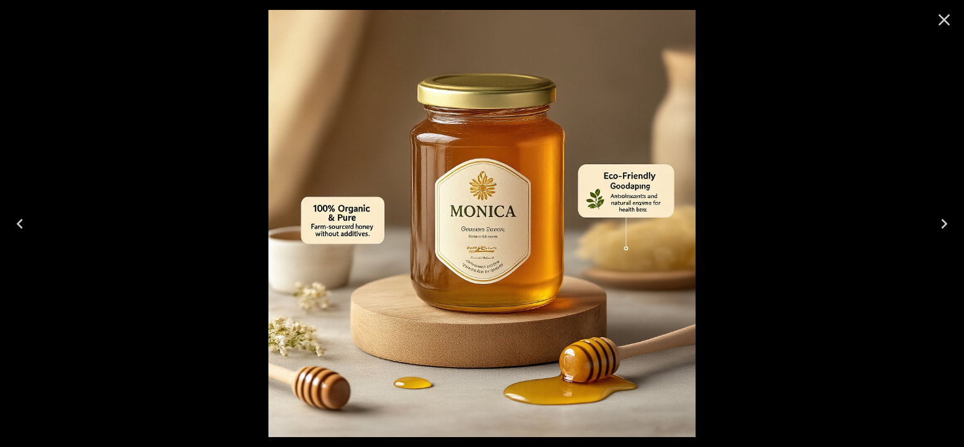
click at [25, 221] on icon "Previous" at bounding box center [20, 224] width 20 height 20
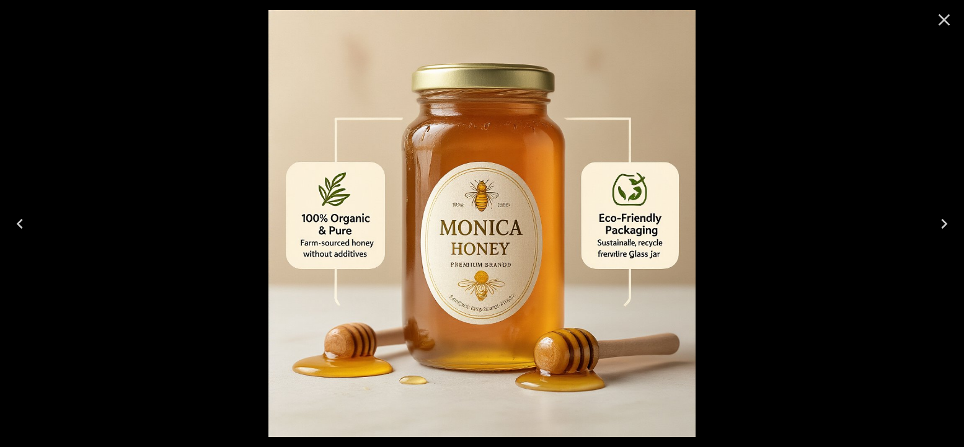
click at [25, 221] on icon "Previous" at bounding box center [20, 224] width 20 height 20
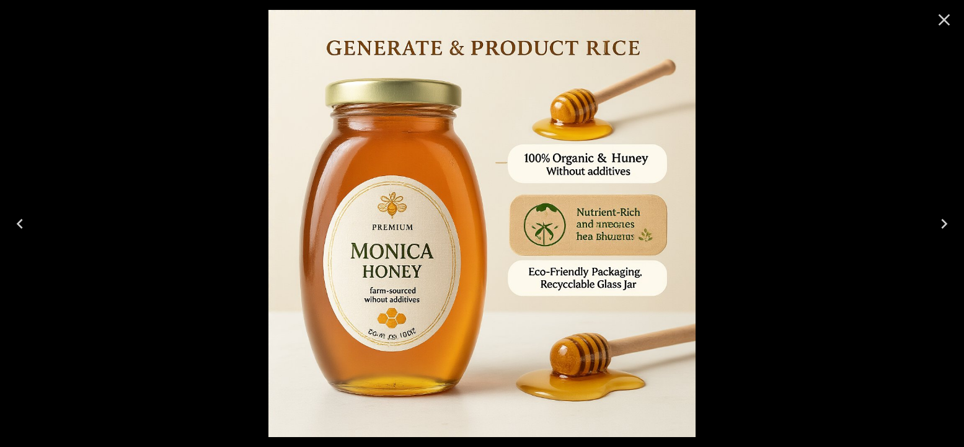
click at [25, 221] on icon "Previous" at bounding box center [20, 224] width 20 height 20
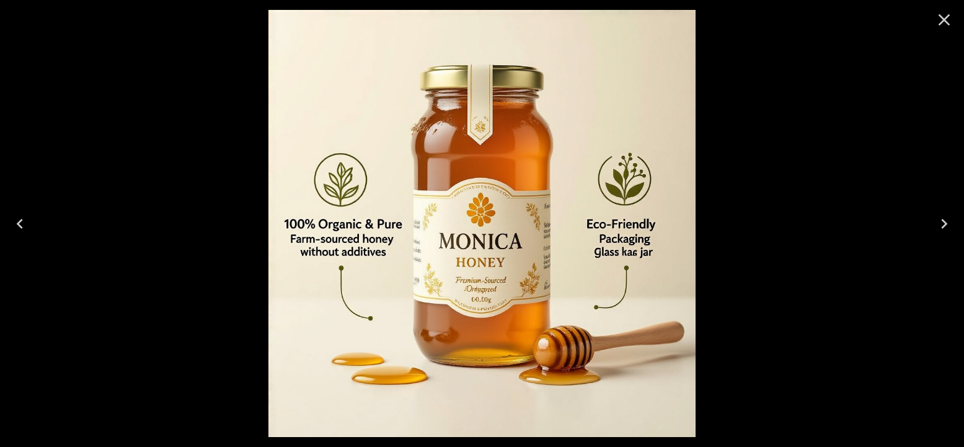
click at [25, 221] on icon "Previous" at bounding box center [20, 224] width 20 height 20
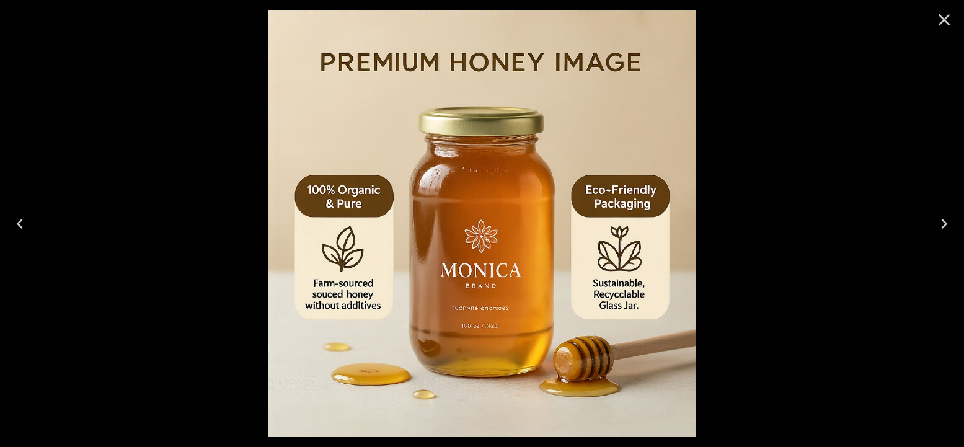
click at [952, 22] on icon "Close" at bounding box center [944, 20] width 20 height 20
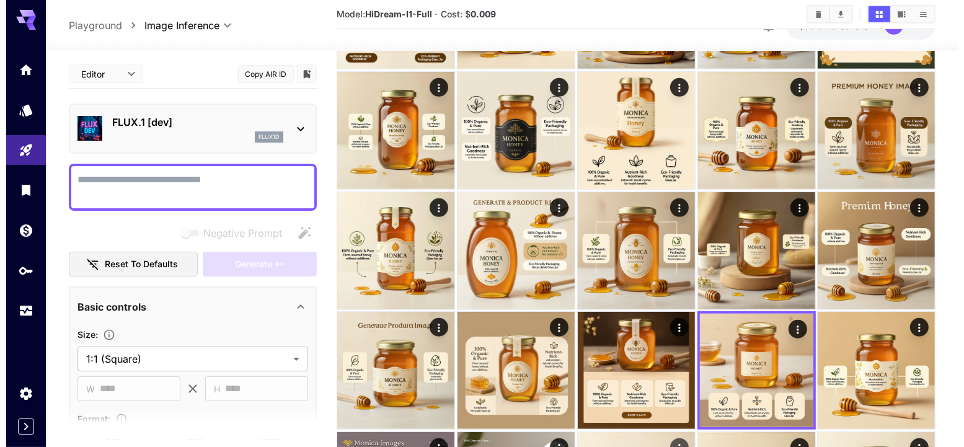
scroll to position [545, 0]
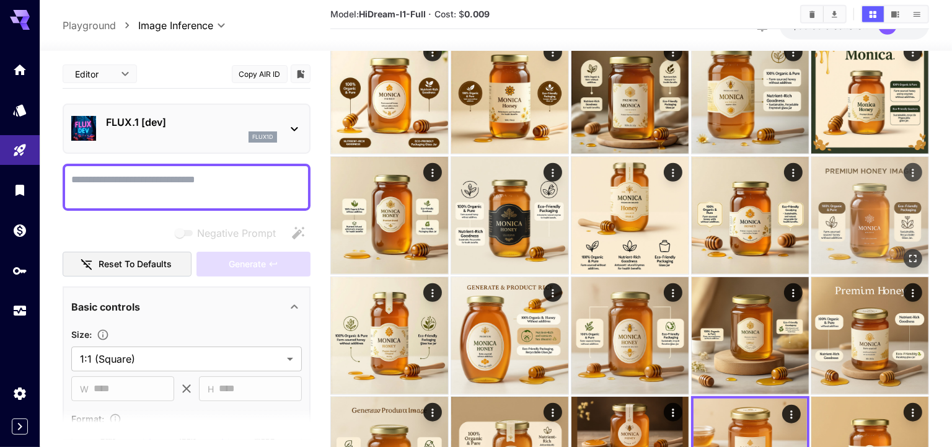
click at [878, 219] on img at bounding box center [869, 215] width 117 height 117
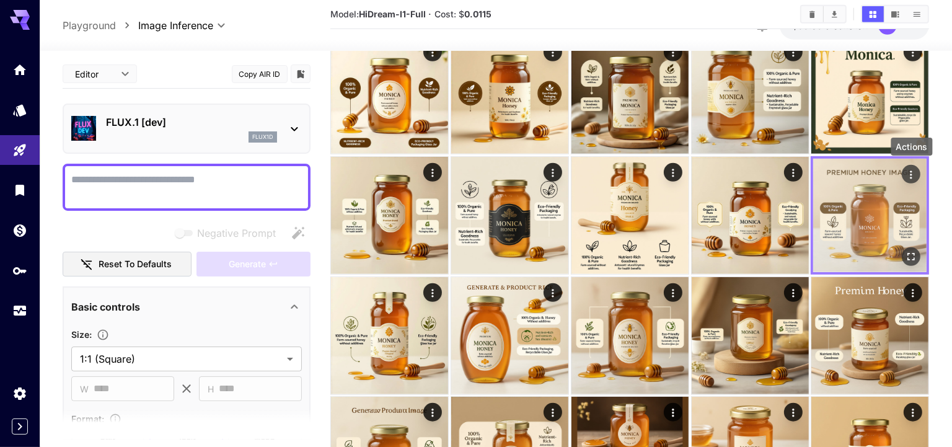
click at [917, 167] on div "Actions" at bounding box center [911, 174] width 12 height 15
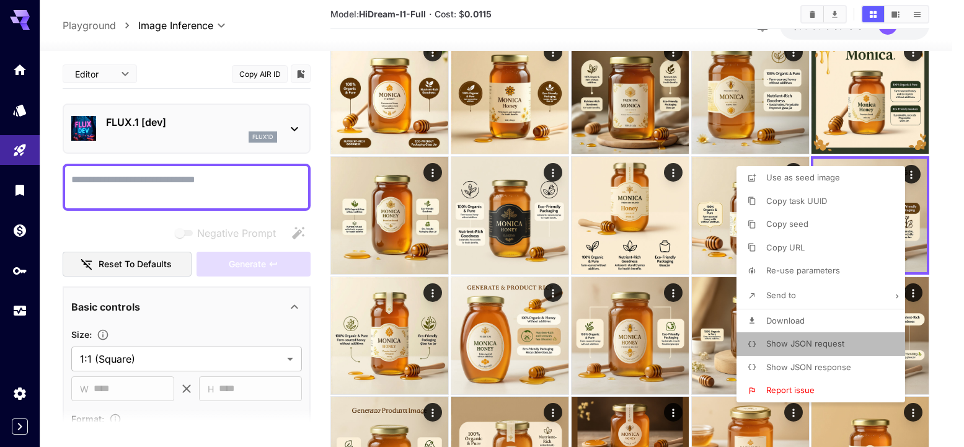
click at [807, 338] on p "Show JSON request" at bounding box center [805, 344] width 78 height 12
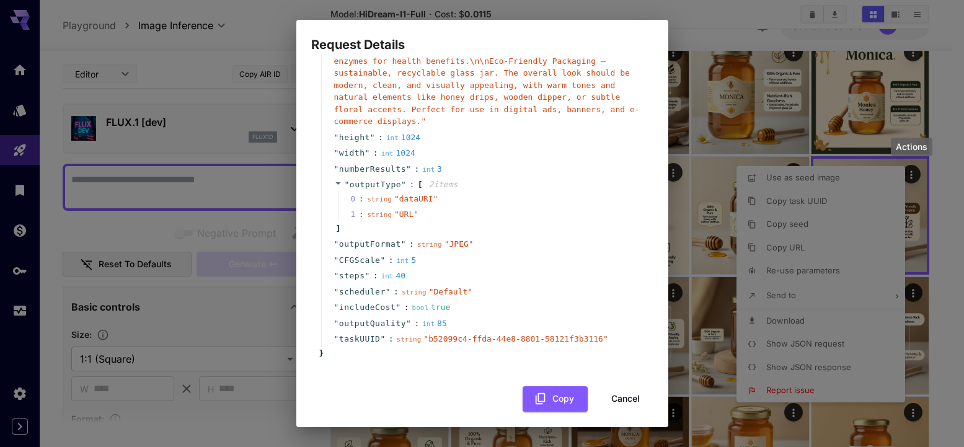
scroll to position [170, 0]
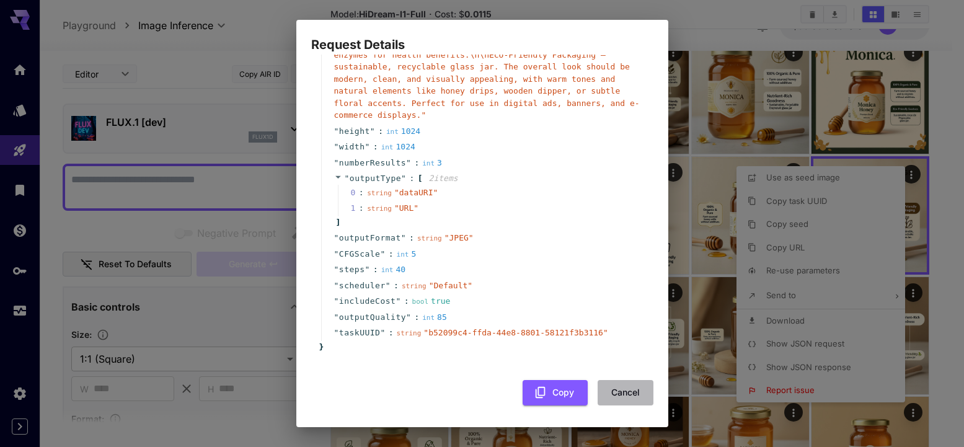
click at [613, 393] on button "Cancel" at bounding box center [625, 392] width 56 height 25
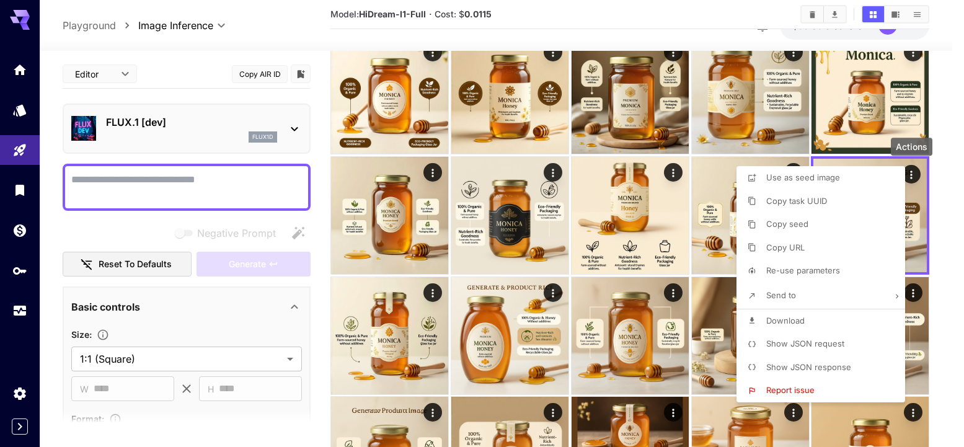
click at [928, 202] on div at bounding box center [482, 223] width 964 height 447
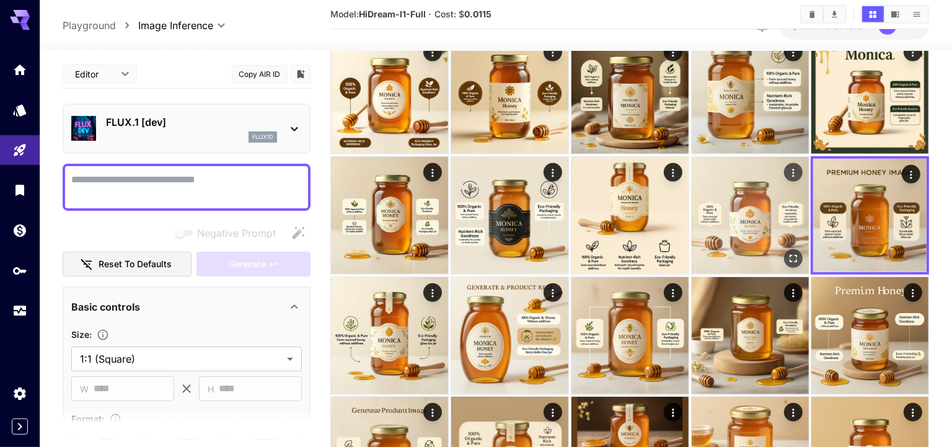
click at [787, 206] on img at bounding box center [750, 215] width 117 height 117
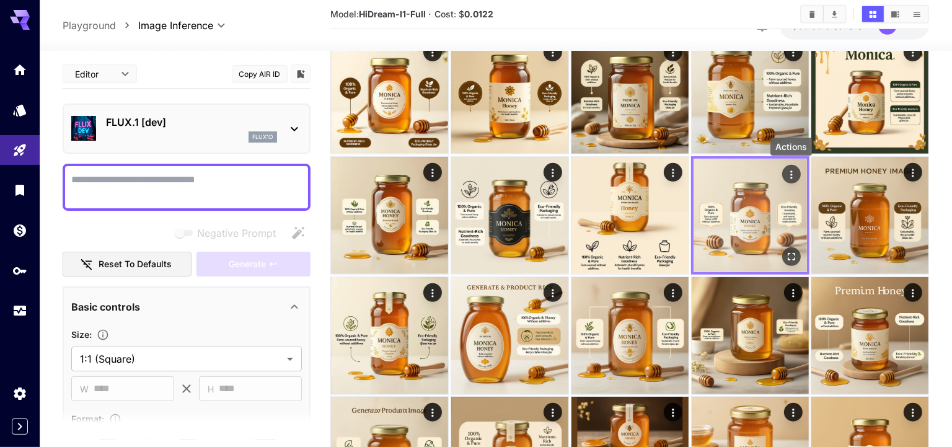
click at [790, 168] on icon "Actions" at bounding box center [791, 174] width 12 height 12
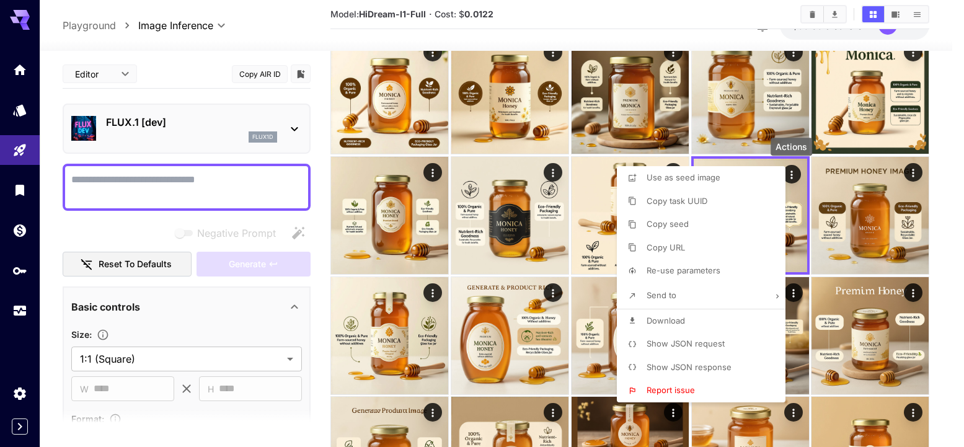
click at [725, 340] on li "Show JSON request" at bounding box center [705, 344] width 176 height 24
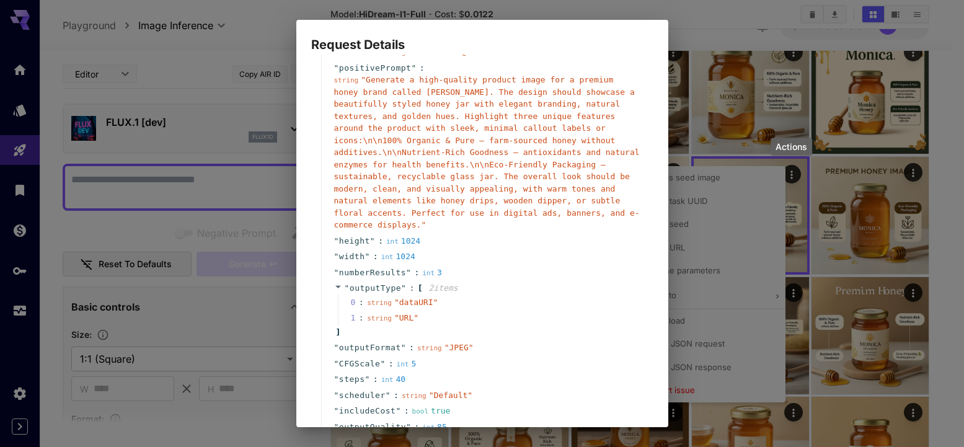
scroll to position [69, 0]
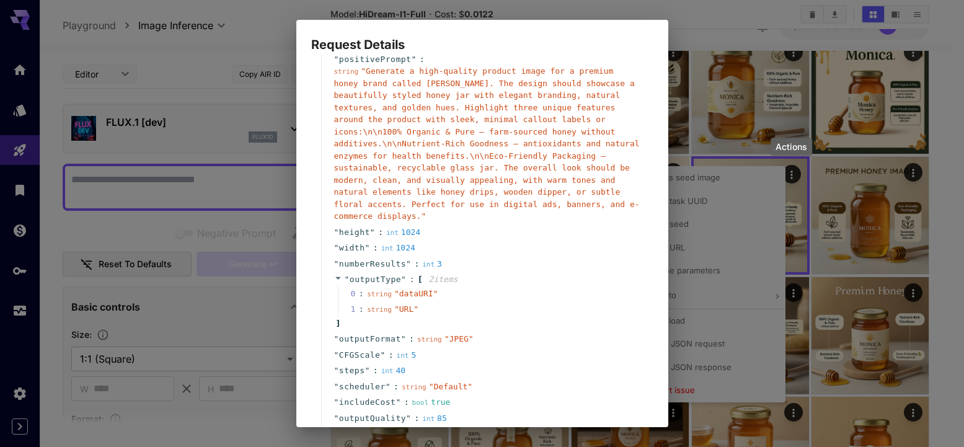
click at [825, 246] on div "Request Details { 14 item s " taskType " : string " imageInference " " model " …" at bounding box center [482, 223] width 964 height 447
click at [801, 232] on div "Request Details { 14 item s " taskType " : string " imageInference " " model " …" at bounding box center [482, 223] width 964 height 447
click at [739, 97] on div "Request Details { 14 item s " taskType " : string " imageInference " " model " …" at bounding box center [482, 223] width 964 height 447
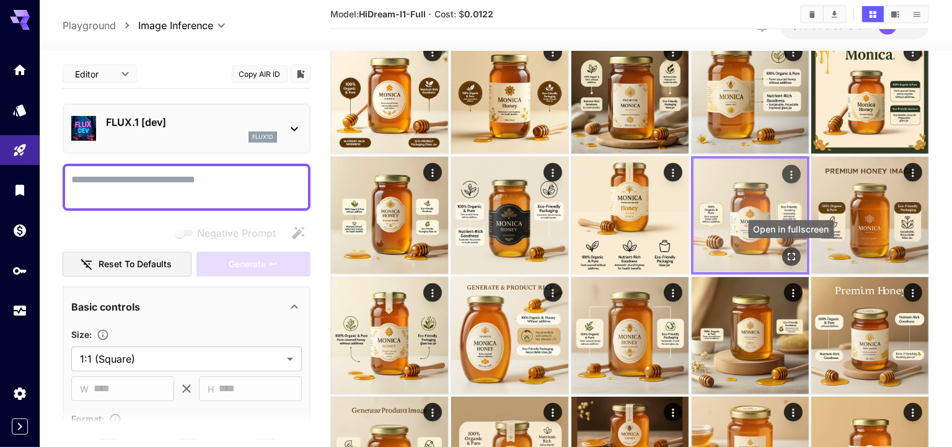
click at [790, 253] on icon "Open in fullscreen" at bounding box center [790, 256] width 7 height 7
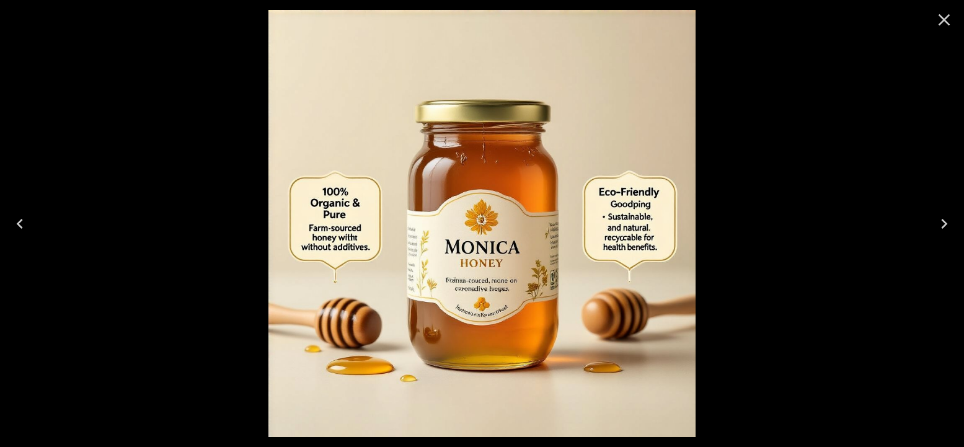
click at [949, 20] on icon "Close" at bounding box center [944, 20] width 20 height 20
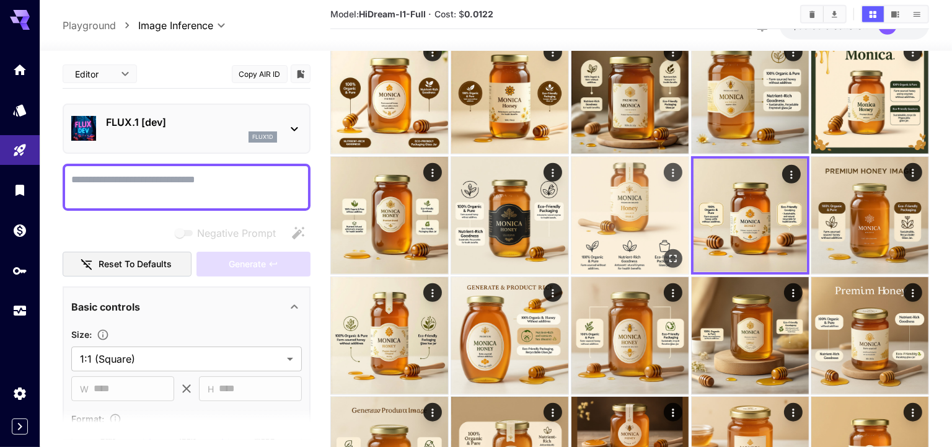
click at [635, 230] on img at bounding box center [629, 215] width 117 height 117
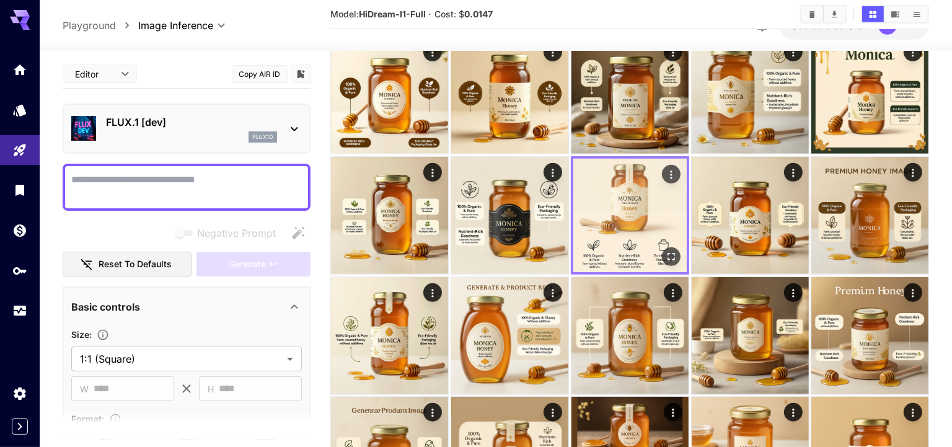
click at [666, 253] on icon "Open in fullscreen" at bounding box center [670, 256] width 12 height 12
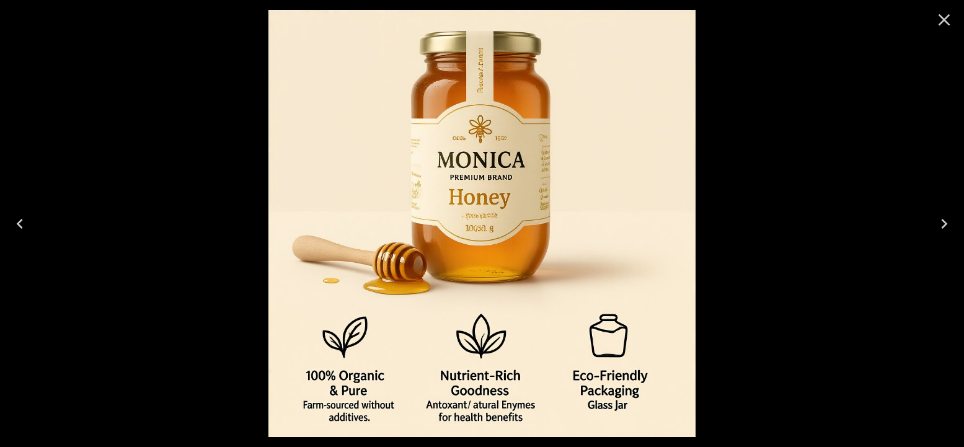
click at [948, 22] on icon "Close" at bounding box center [944, 20] width 12 height 12
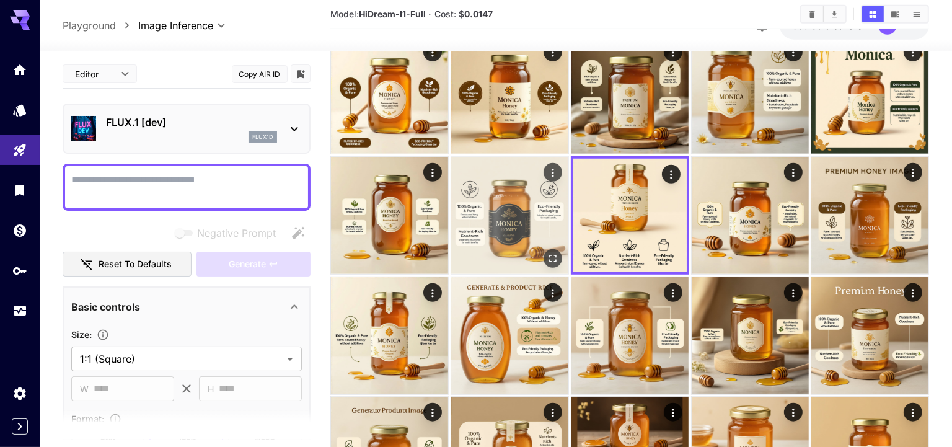
click at [508, 242] on img at bounding box center [509, 215] width 117 height 117
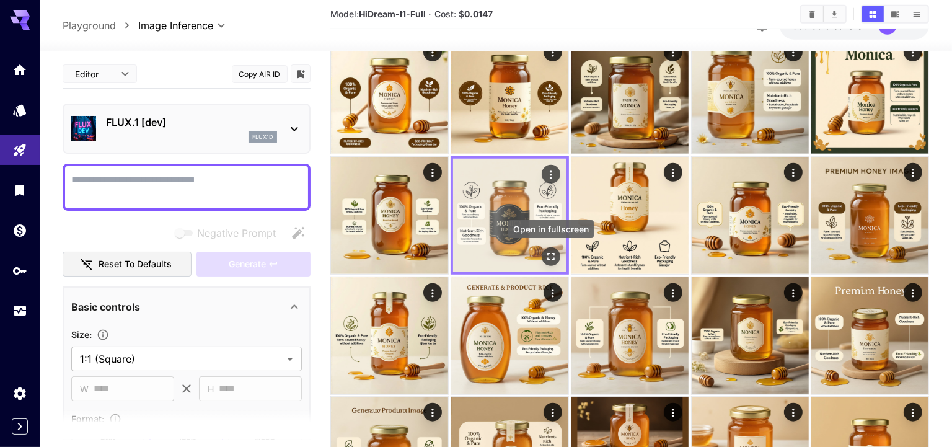
click at [549, 255] on icon "Open in fullscreen" at bounding box center [550, 256] width 12 height 12
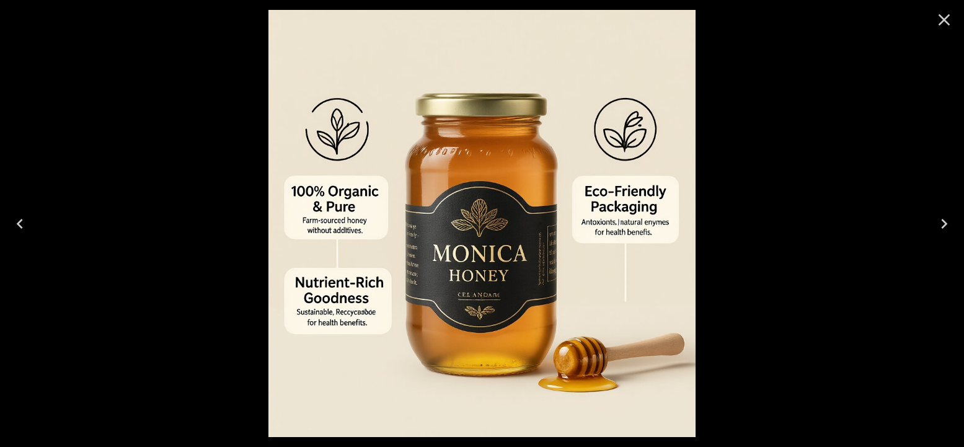
click at [943, 22] on icon "Close" at bounding box center [944, 20] width 20 height 20
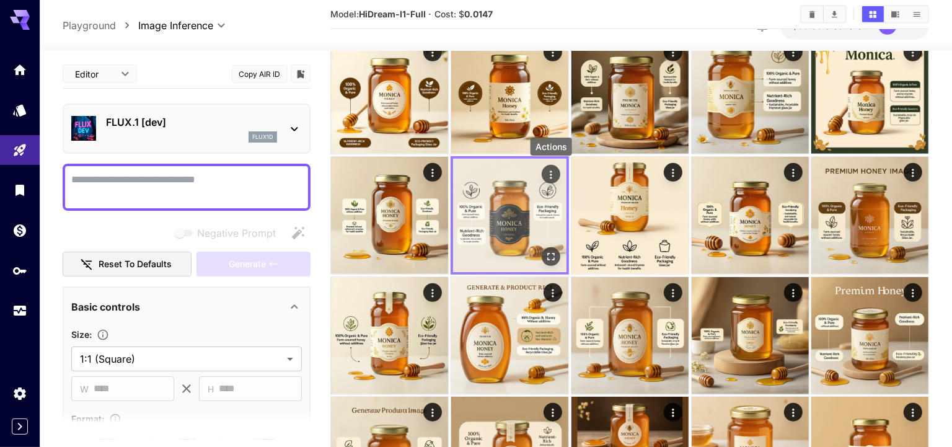
click at [550, 171] on icon "Actions" at bounding box center [550, 174] width 12 height 12
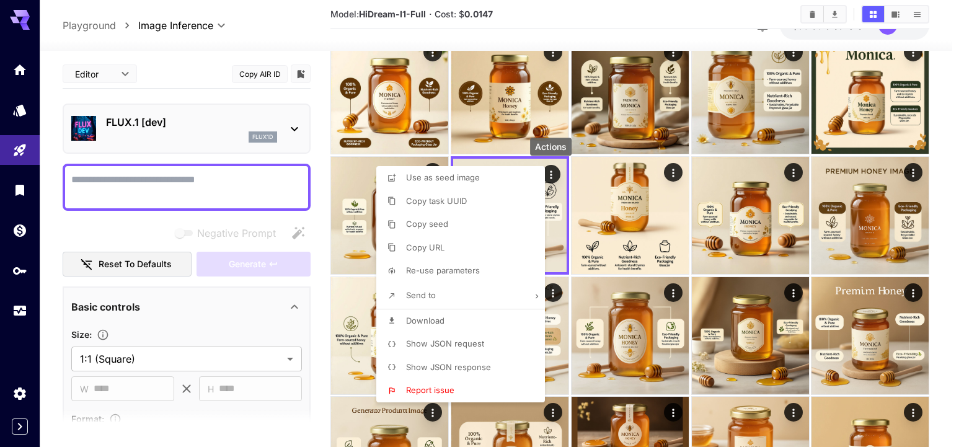
click at [470, 344] on span "Show JSON request" at bounding box center [445, 343] width 78 height 10
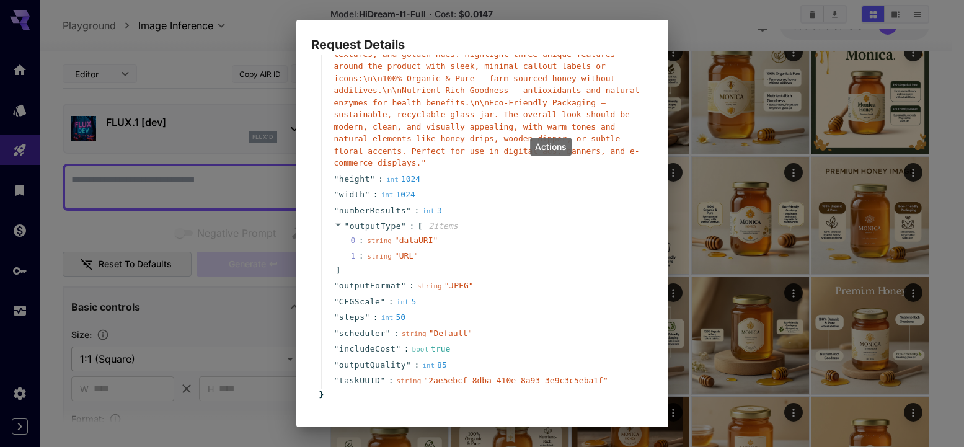
scroll to position [123, 0]
click at [712, 194] on div "Request Details { 14 item s " taskType " : string " imageInference " " model " …" at bounding box center [482, 223] width 964 height 447
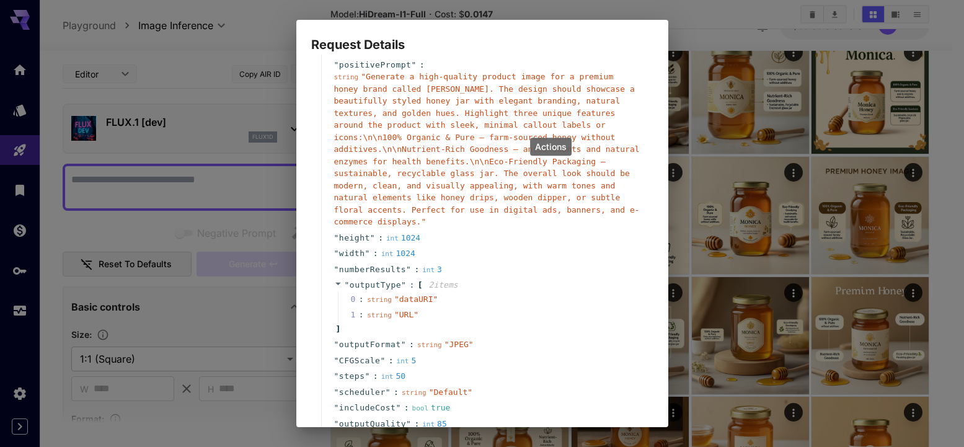
scroll to position [0, 0]
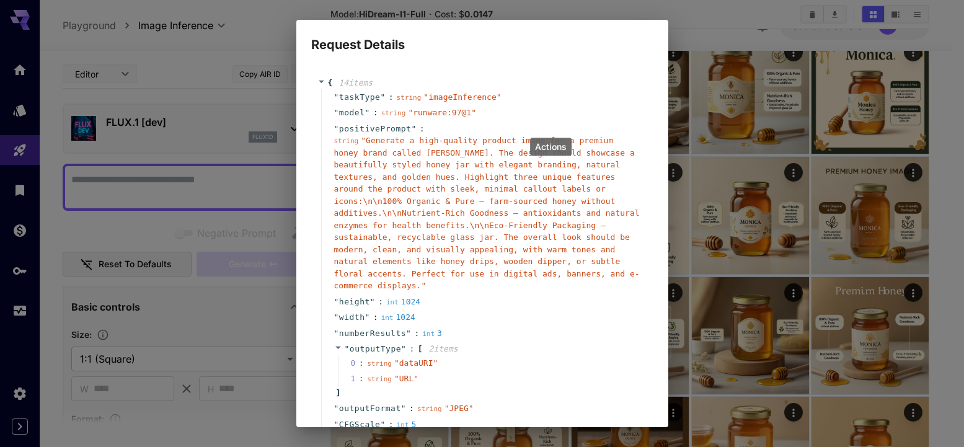
click at [741, 71] on div "Request Details { 14 item s " taskType " : string " imageInference " " model " …" at bounding box center [482, 223] width 964 height 447
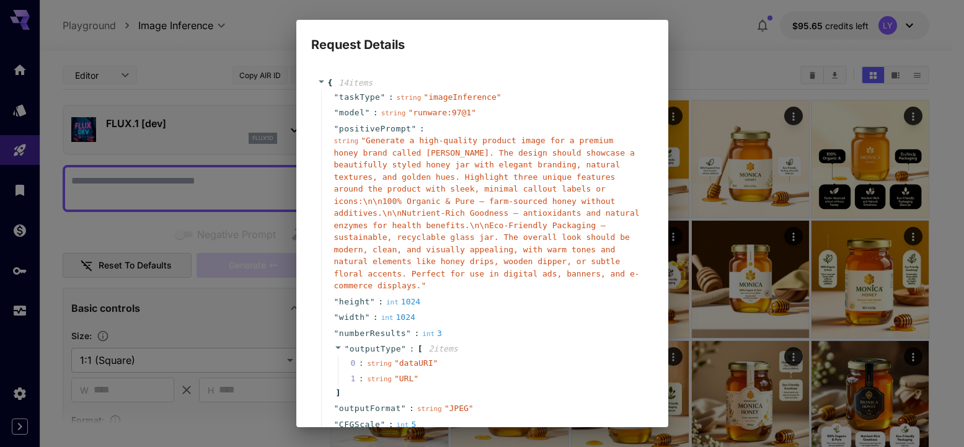
scroll to position [545, 0]
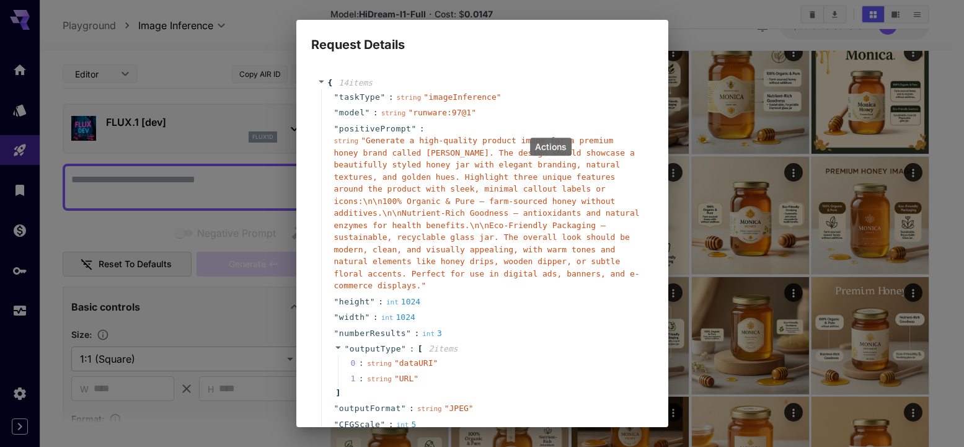
click at [700, 23] on div "Request Details { 14 item s " taskType " : string " imageInference " " model " …" at bounding box center [482, 223] width 964 height 447
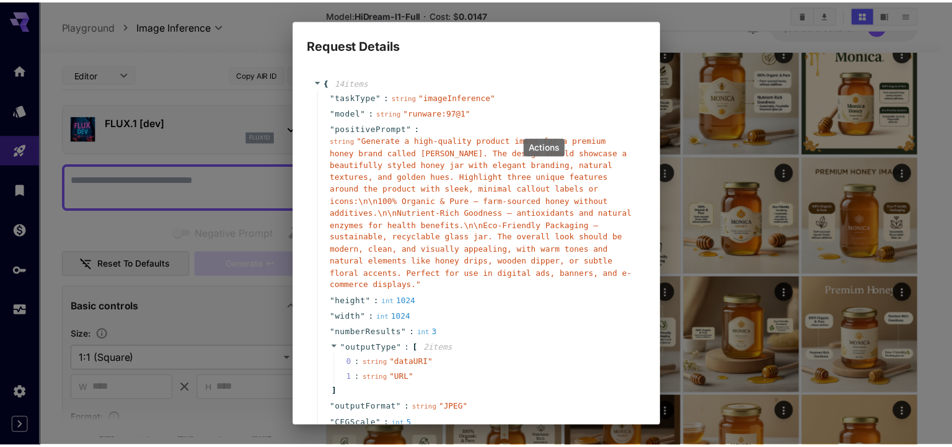
scroll to position [0, 0]
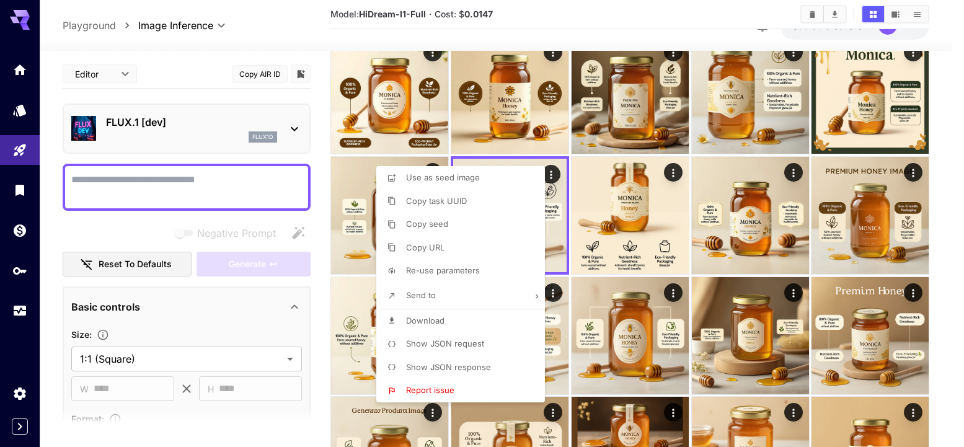
click at [583, 209] on div at bounding box center [482, 223] width 964 height 447
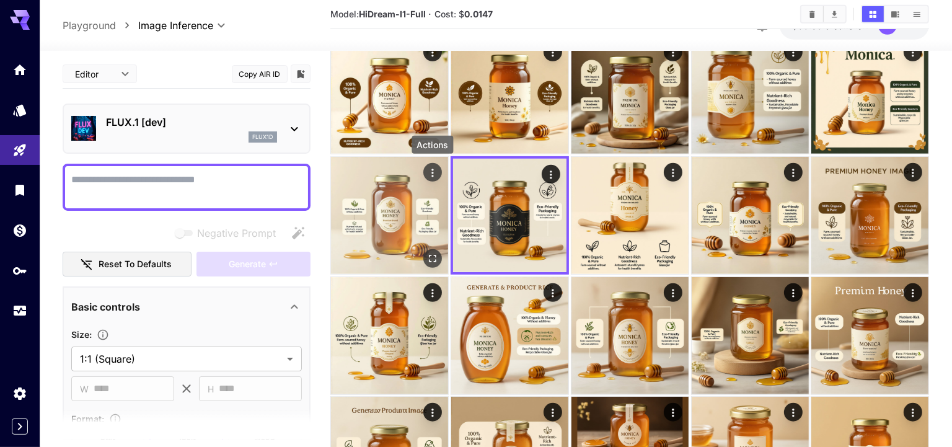
click at [435, 174] on icon "Actions" at bounding box center [432, 172] width 12 height 12
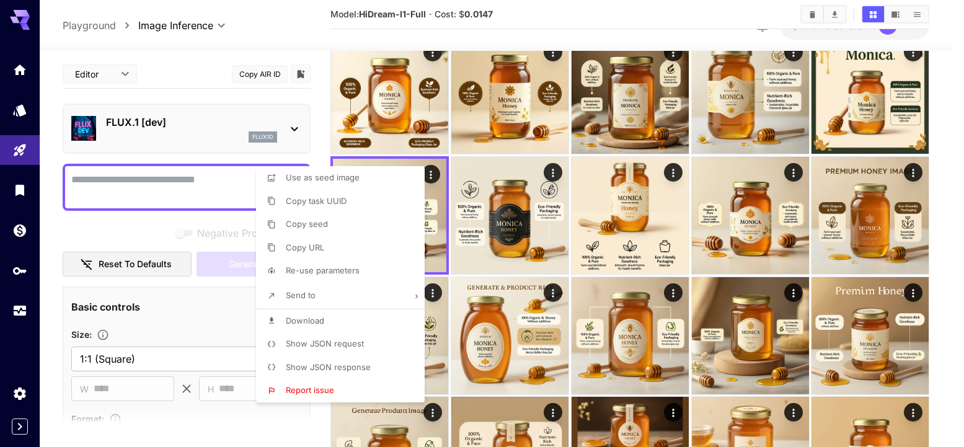
click at [143, 228] on div at bounding box center [482, 223] width 964 height 447
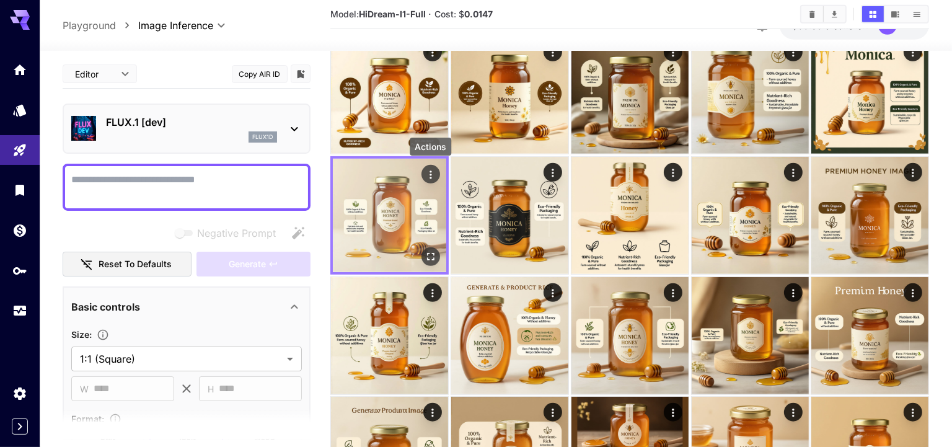
click at [431, 172] on icon "Actions" at bounding box center [431, 174] width 12 height 12
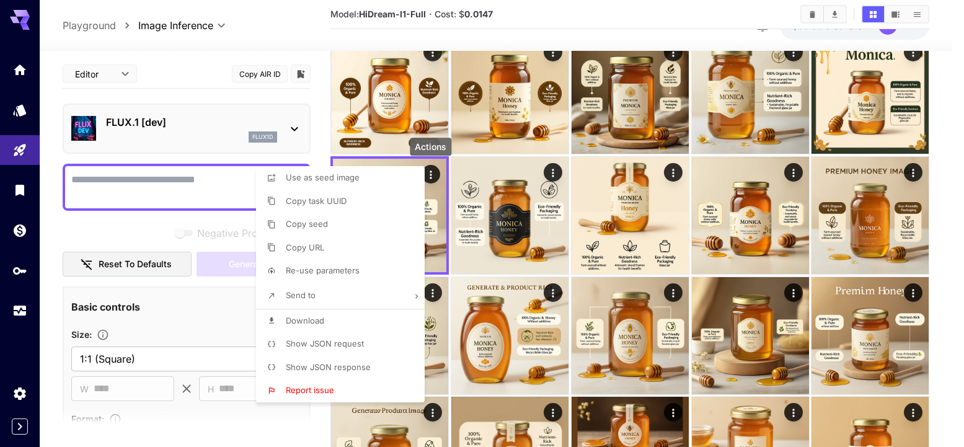
click at [348, 270] on span "Re-use parameters" at bounding box center [323, 270] width 74 height 10
type input "*********"
type input "*"
type input "*******"
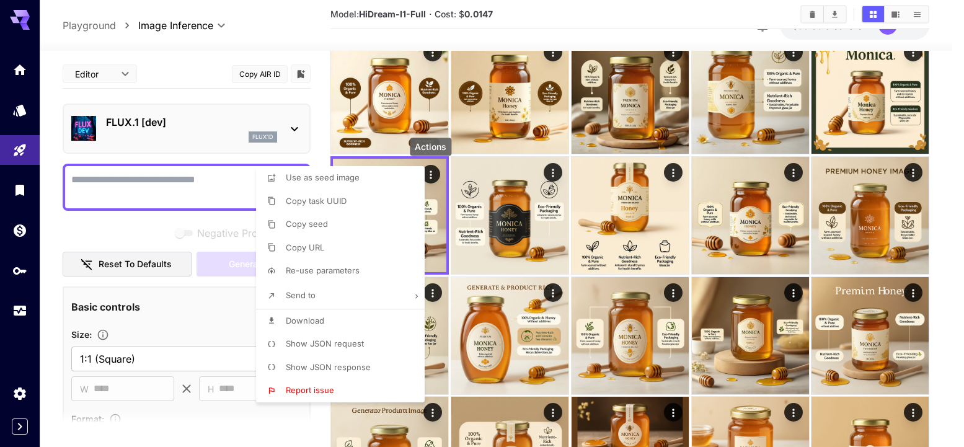
type input "**"
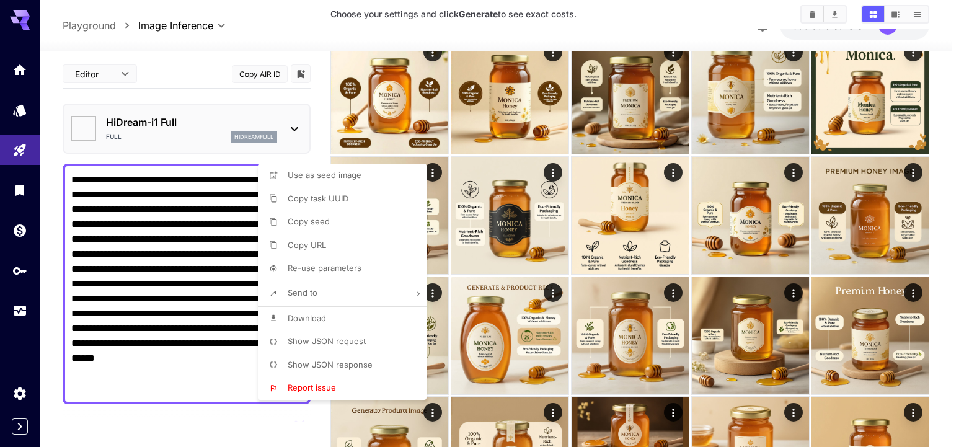
type input "**********"
type input "****"
type input "*"
type input "**"
type input "*"
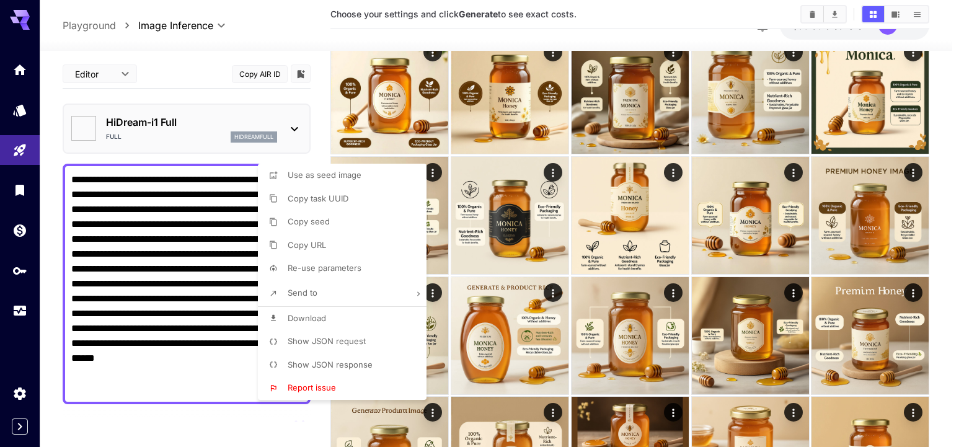
type input "**"
type input "*******"
click at [50, 213] on div at bounding box center [482, 223] width 964 height 447
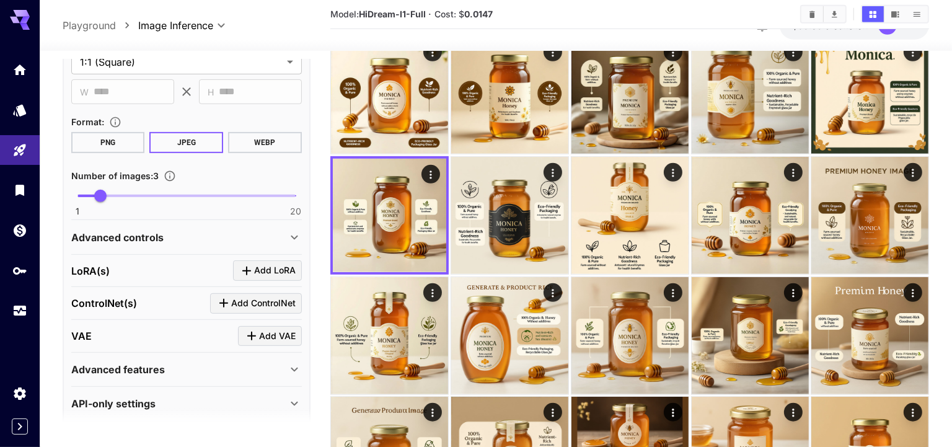
scroll to position [499, 0]
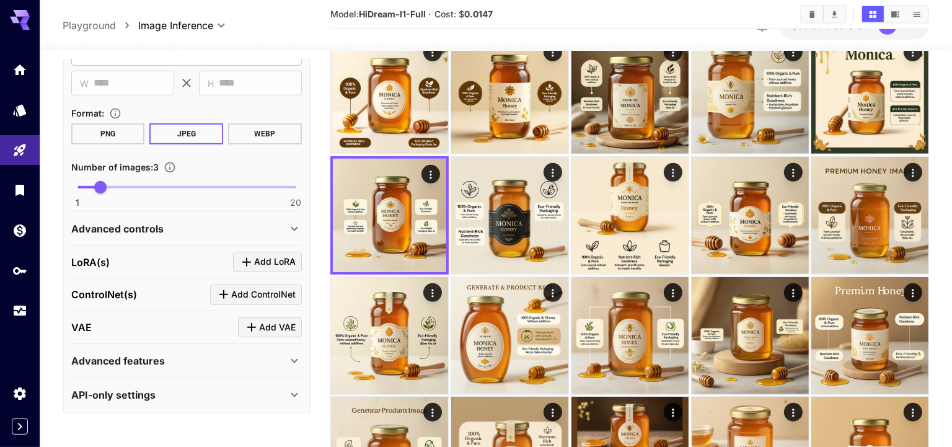
click at [182, 359] on div "Advanced features" at bounding box center [179, 360] width 216 height 15
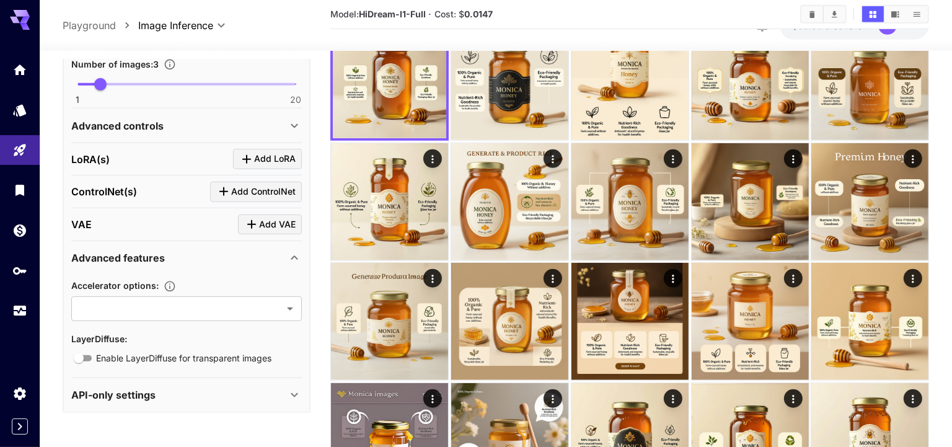
scroll to position [679, 0]
click at [187, 394] on div "API-only settings" at bounding box center [179, 394] width 216 height 15
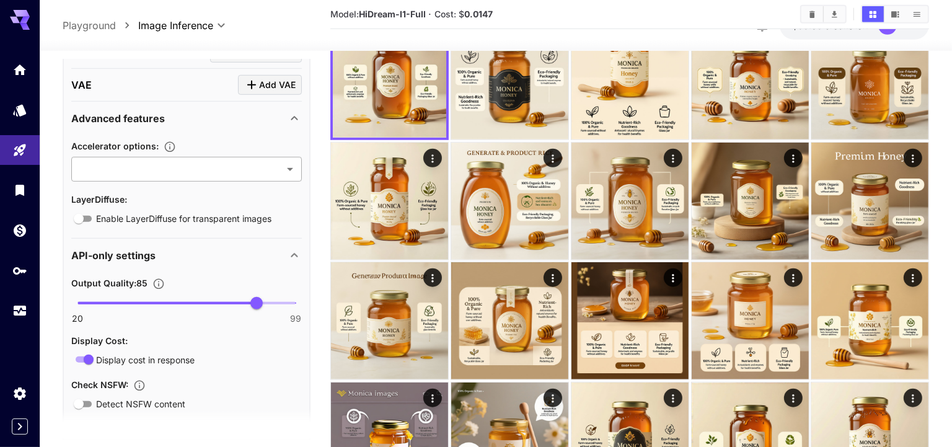
scroll to position [747, 0]
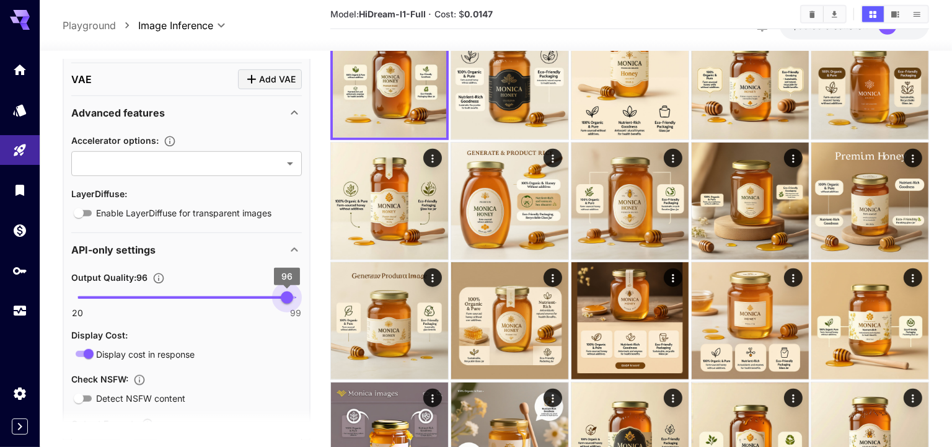
type input "**"
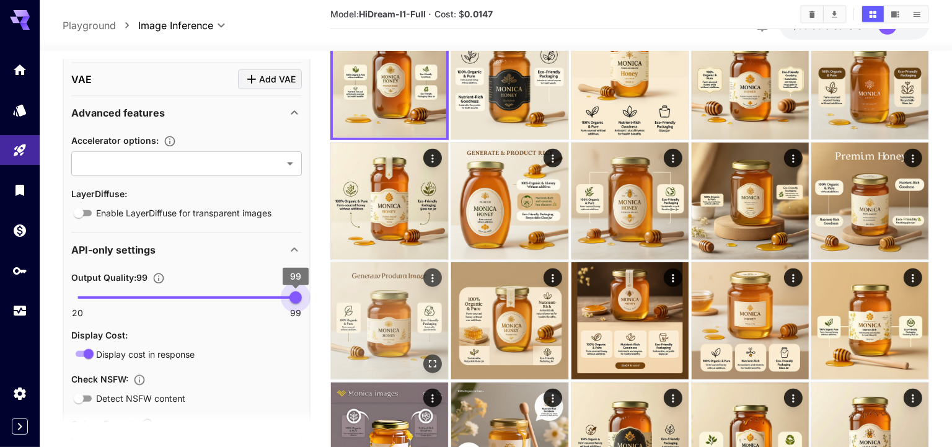
drag, startPoint x: 258, startPoint y: 293, endPoint x: 336, endPoint y: 295, distance: 77.5
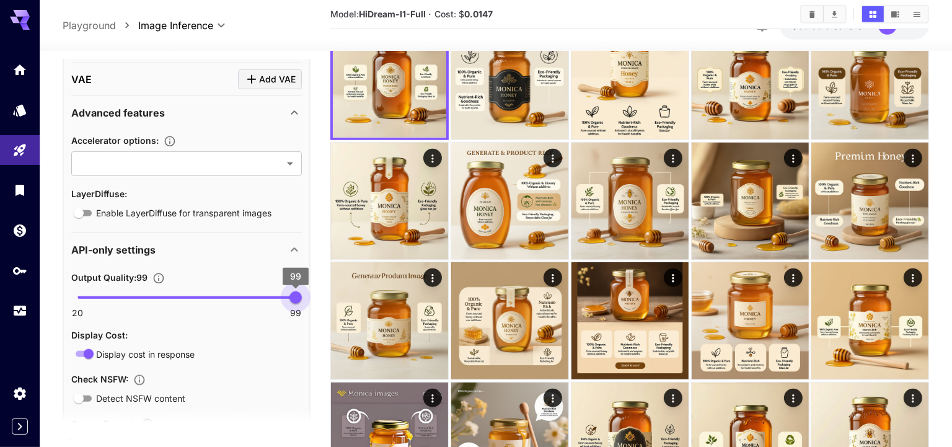
drag, startPoint x: 297, startPoint y: 296, endPoint x: 310, endPoint y: 296, distance: 13.6
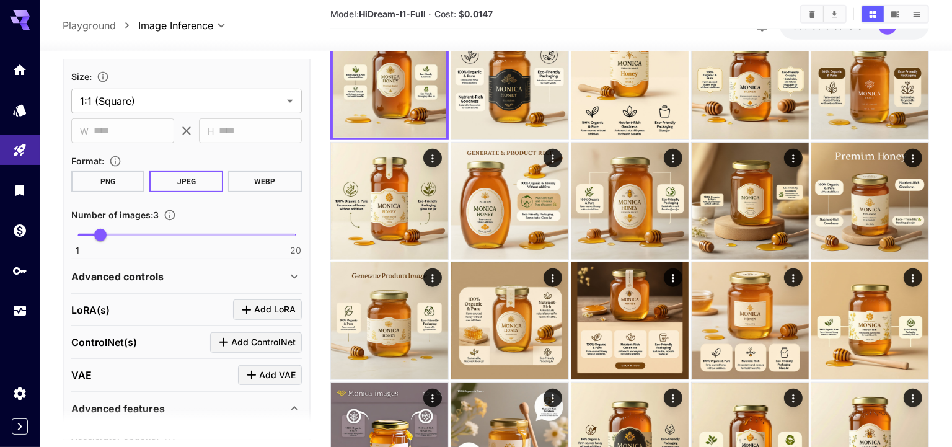
scroll to position [447, 0]
